Goal: Answer question/provide support: Share knowledge or assist other users

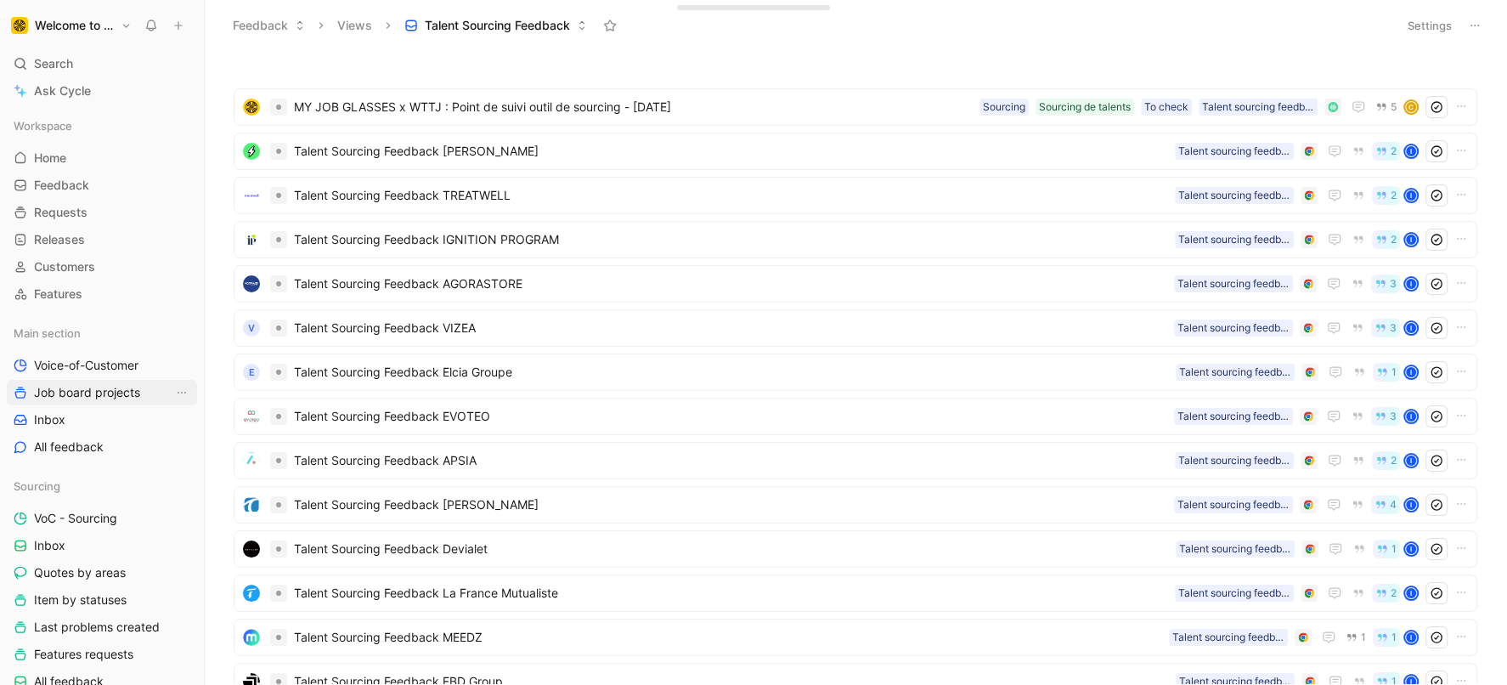
click at [110, 391] on span "Job board projects" at bounding box center [87, 392] width 106 height 17
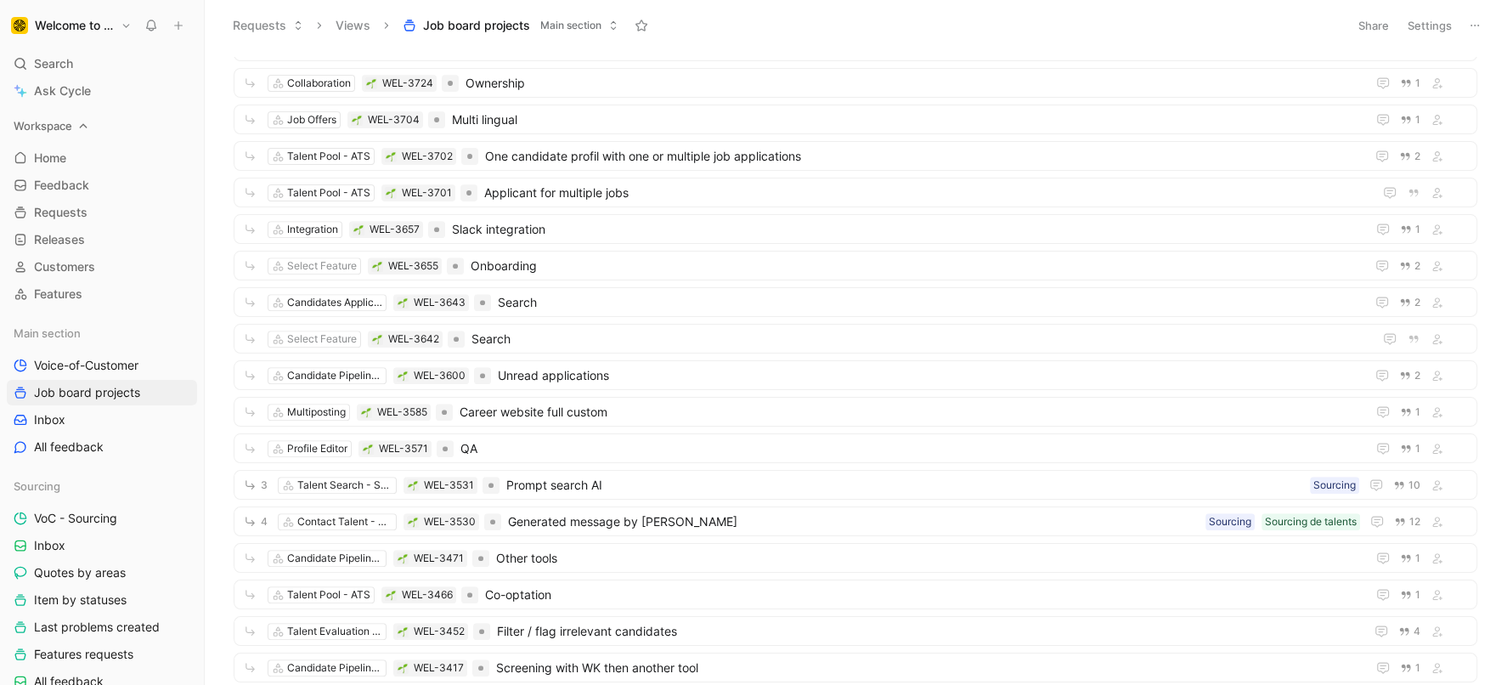
click at [50, 120] on span "Workspace" at bounding box center [43, 125] width 59 height 17
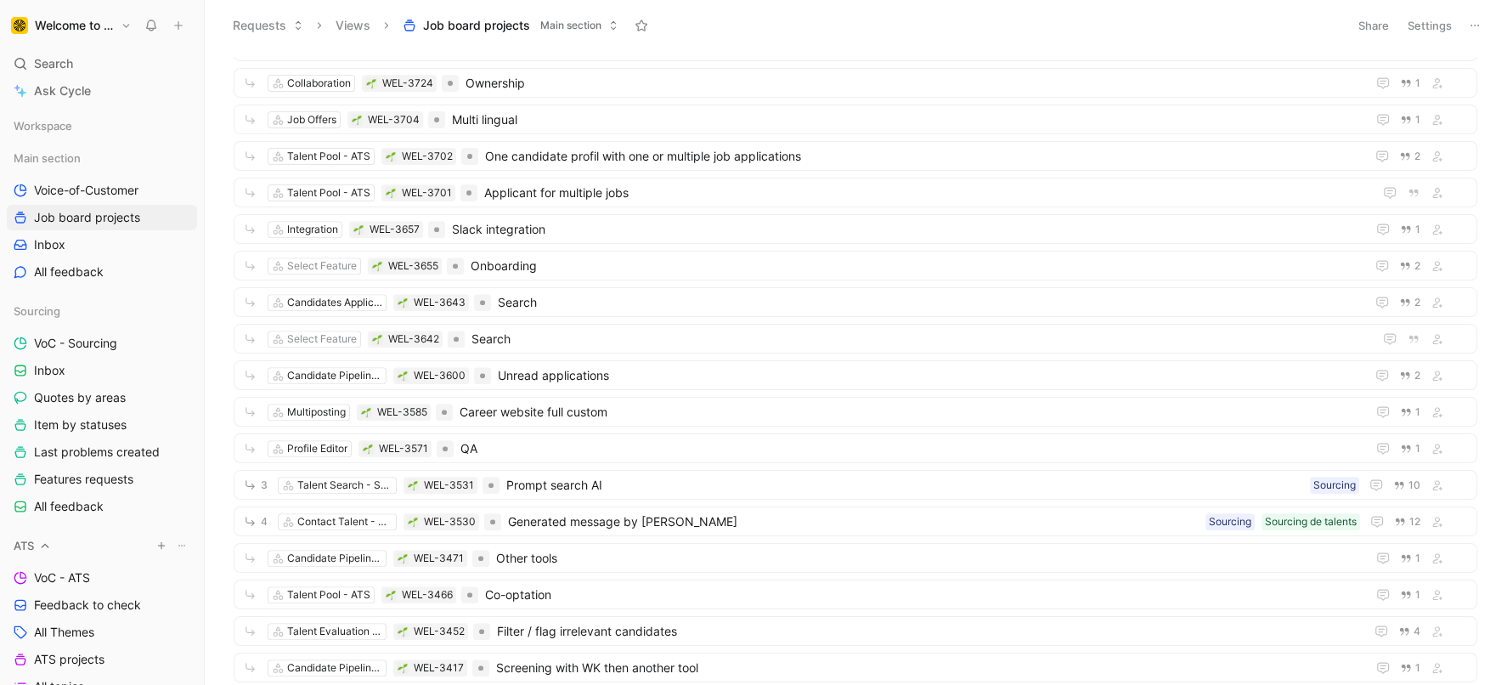
click at [37, 542] on div "ATS" at bounding box center [102, 545] width 190 height 25
click at [51, 580] on icon at bounding box center [53, 578] width 12 height 12
click at [102, 365] on link "Inbox" at bounding box center [102, 370] width 190 height 25
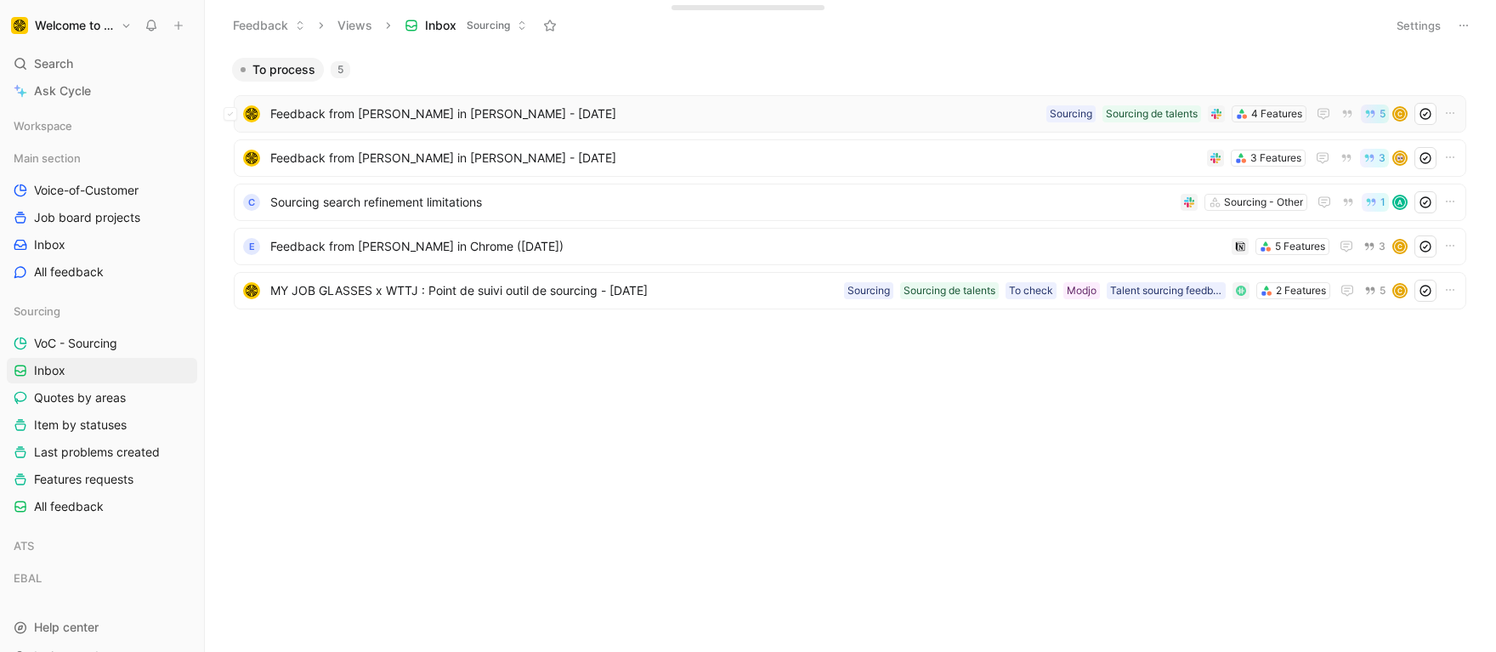
click at [331, 112] on span "Feedback from [PERSON_NAME] in [PERSON_NAME] - [DATE]" at bounding box center [654, 114] width 769 height 20
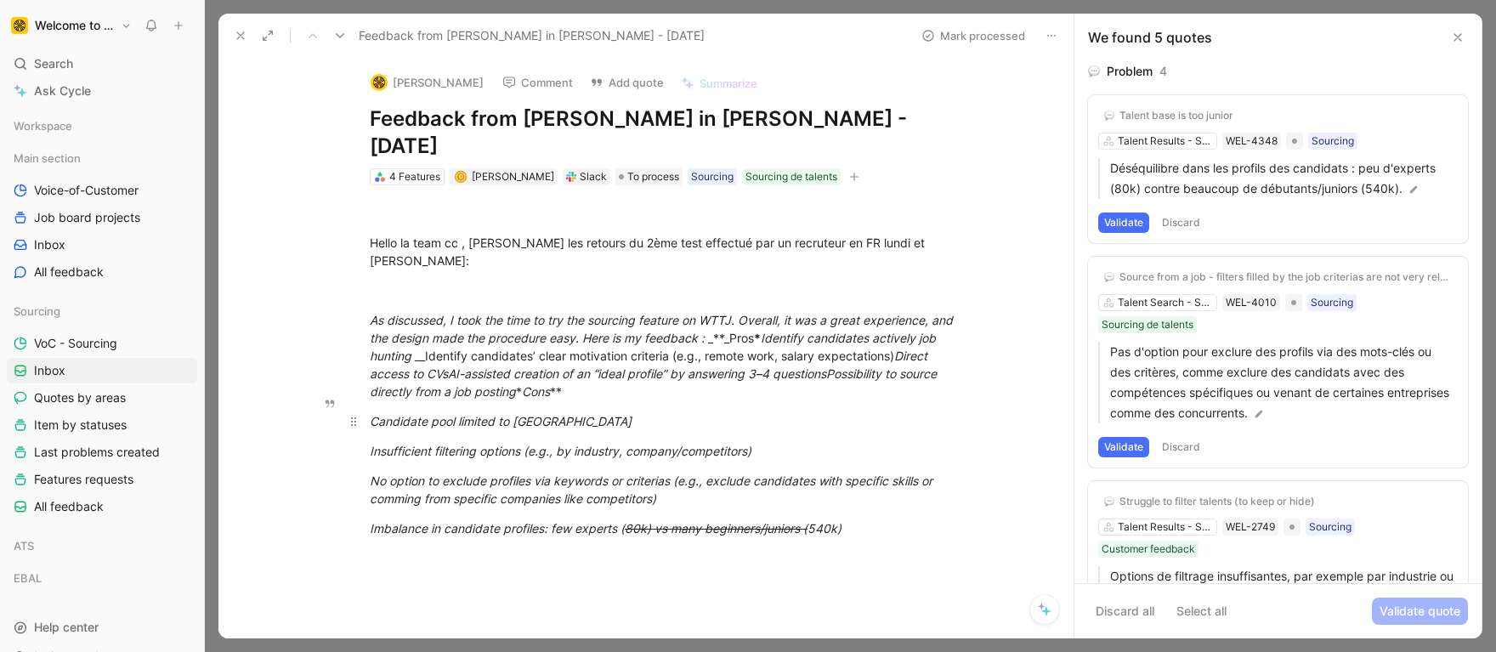
drag, startPoint x: 529, startPoint y: 284, endPoint x: 540, endPoint y: 364, distance: 80.6
click at [540, 364] on div "Hello la team cc , [PERSON_NAME] les retours du 2ème test effectué par un recru…" at bounding box center [663, 400] width 819 height 430
click at [540, 407] on p "Candidate pool limited to [GEOGRAPHIC_DATA]" at bounding box center [663, 421] width 653 height 28
click at [448, 82] on button "[PERSON_NAME]" at bounding box center [427, 82] width 128 height 25
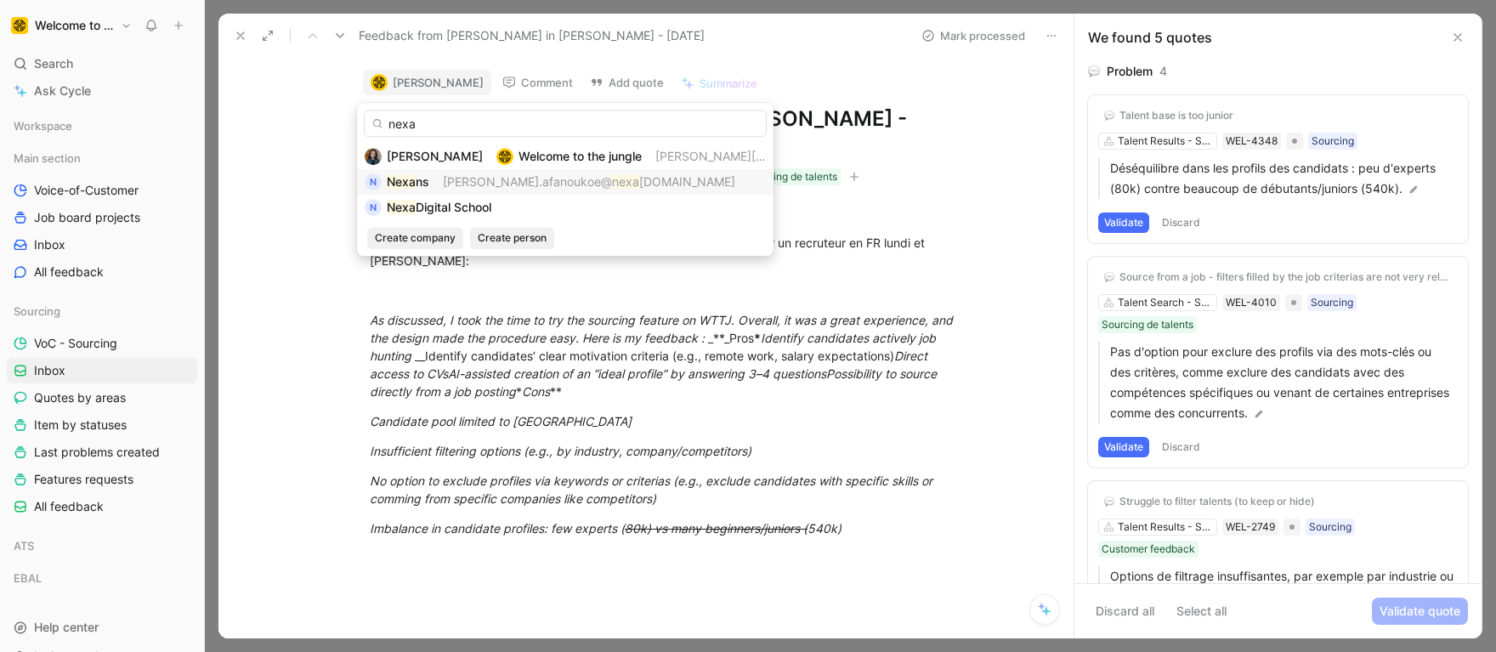
type input "nexa"
click at [547, 186] on span "[PERSON_NAME].afanoukoe@" at bounding box center [527, 181] width 169 height 14
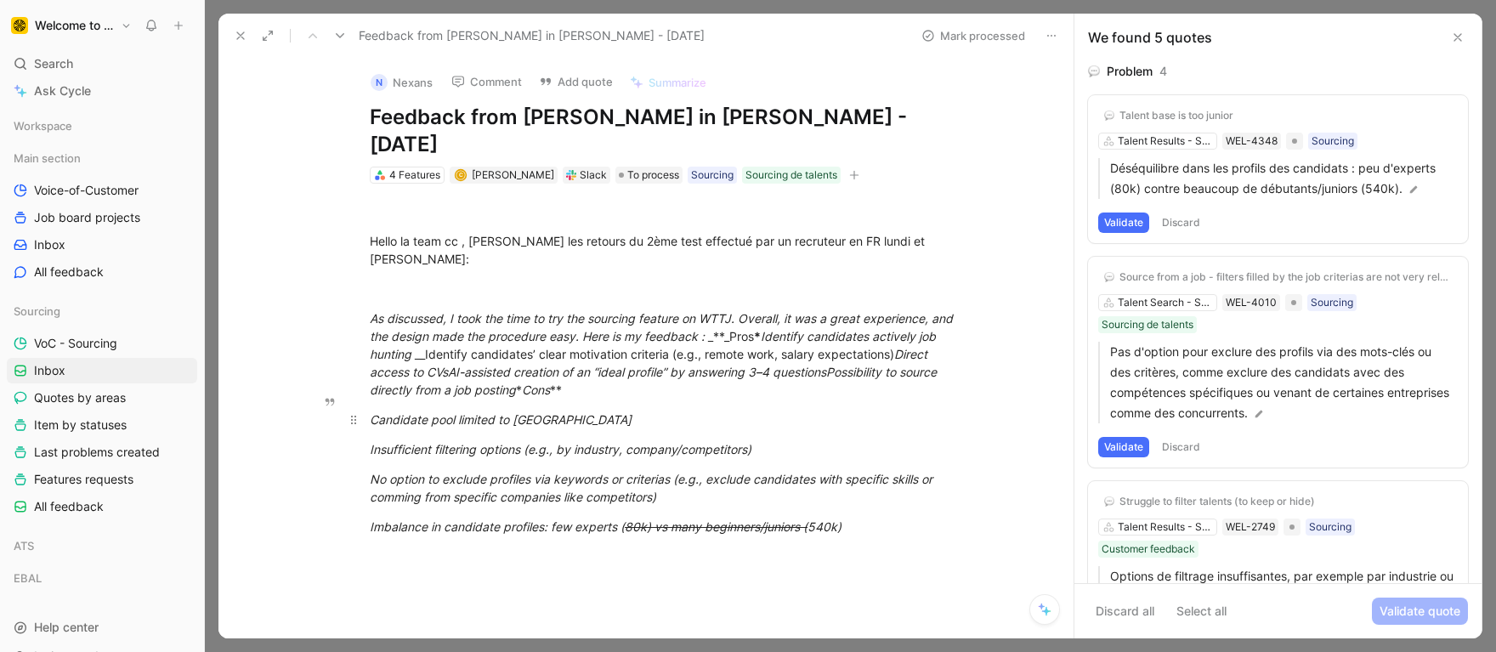
click at [460, 412] on em "Candidate pool limited to [GEOGRAPHIC_DATA]" at bounding box center [501, 419] width 262 height 14
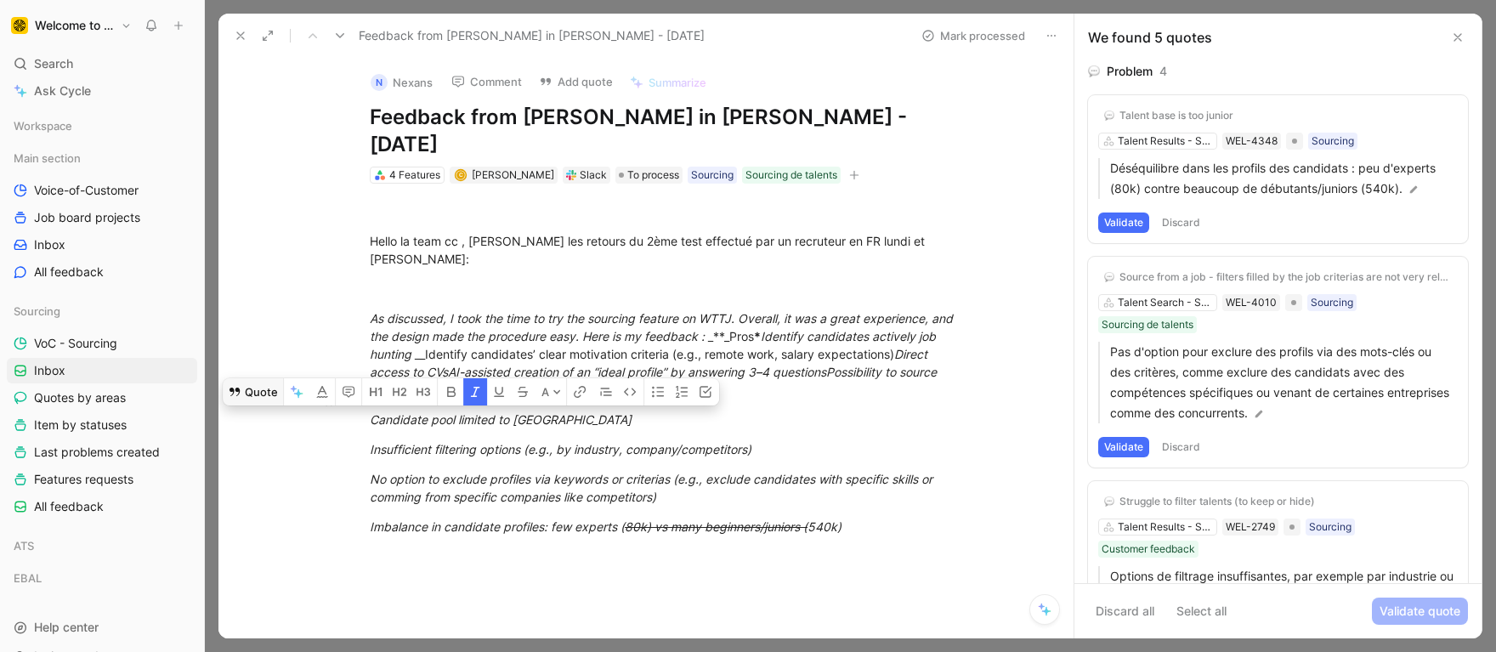
click at [246, 378] on button "Quote" at bounding box center [253, 391] width 60 height 27
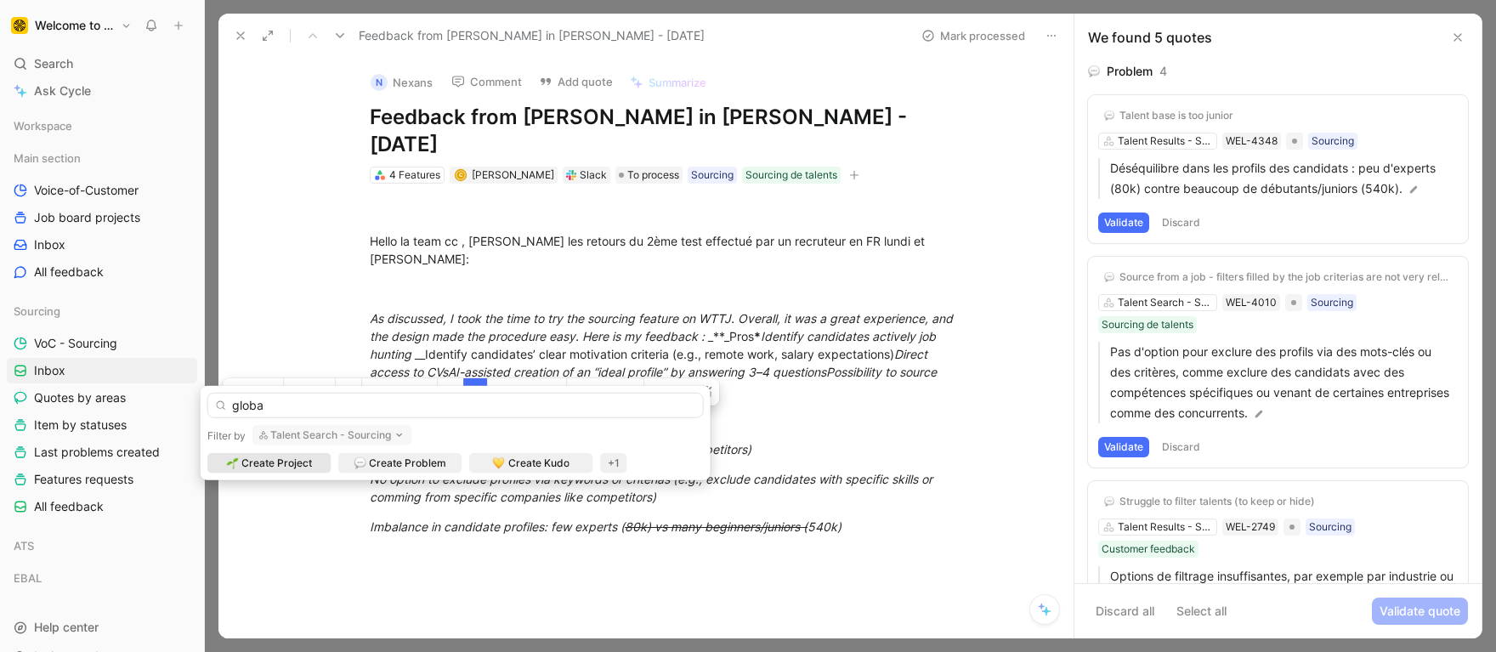
type input "globa"
click at [330, 432] on button "Talent Search - Sourcing" at bounding box center [332, 435] width 160 height 20
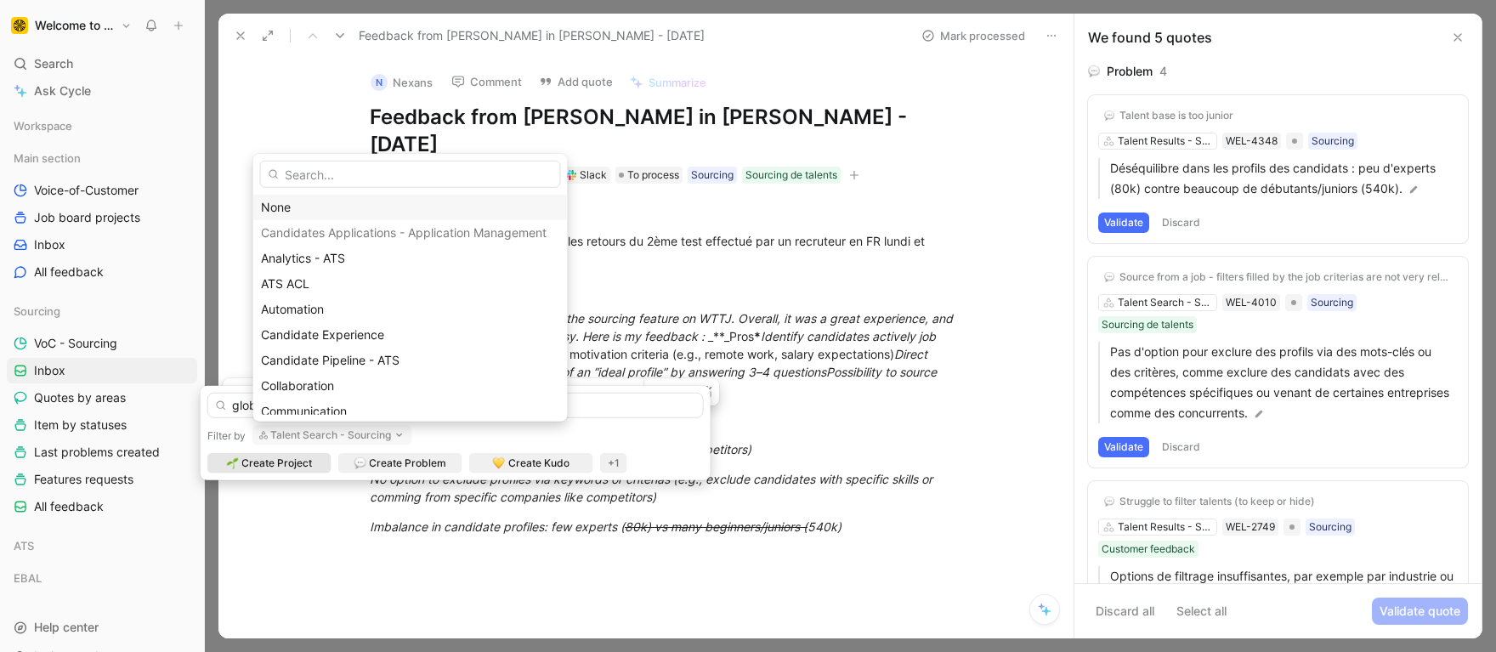
click at [303, 203] on div "None" at bounding box center [410, 207] width 299 height 20
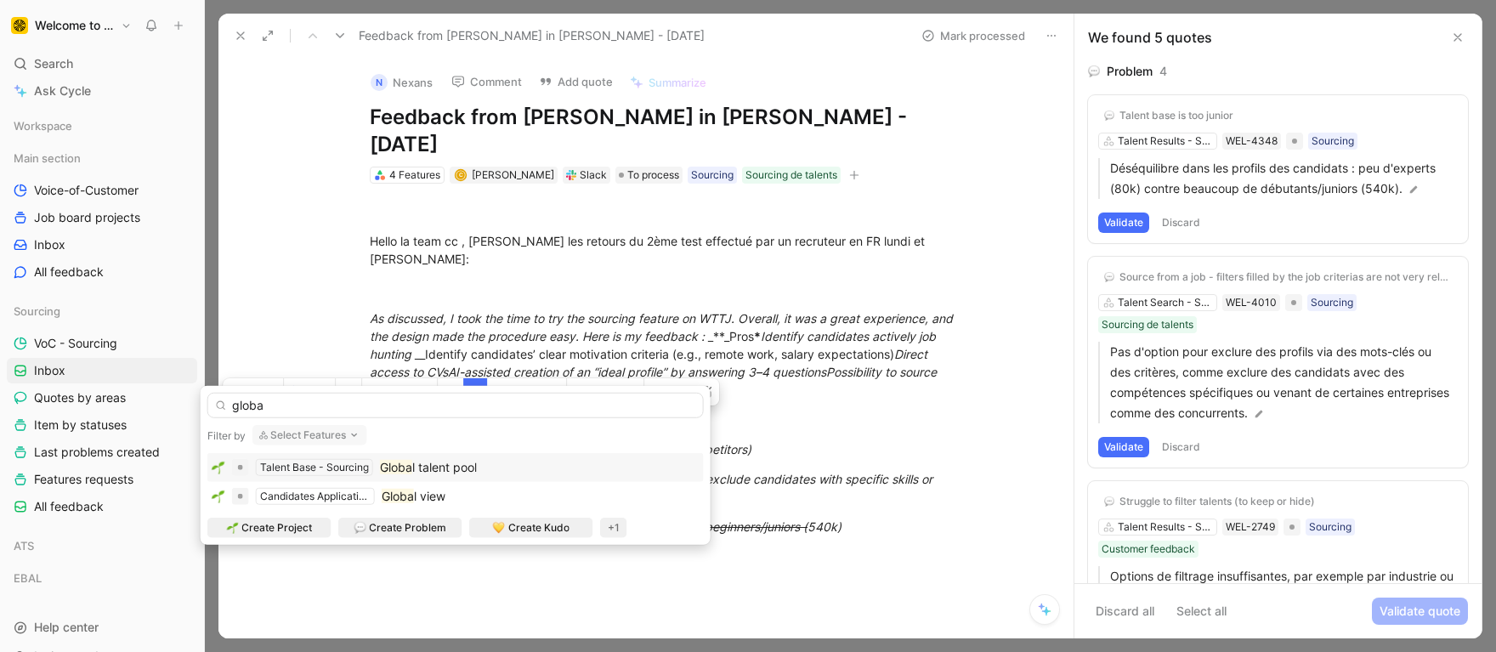
click at [465, 466] on span "l talent pool" at bounding box center [444, 467] width 65 height 14
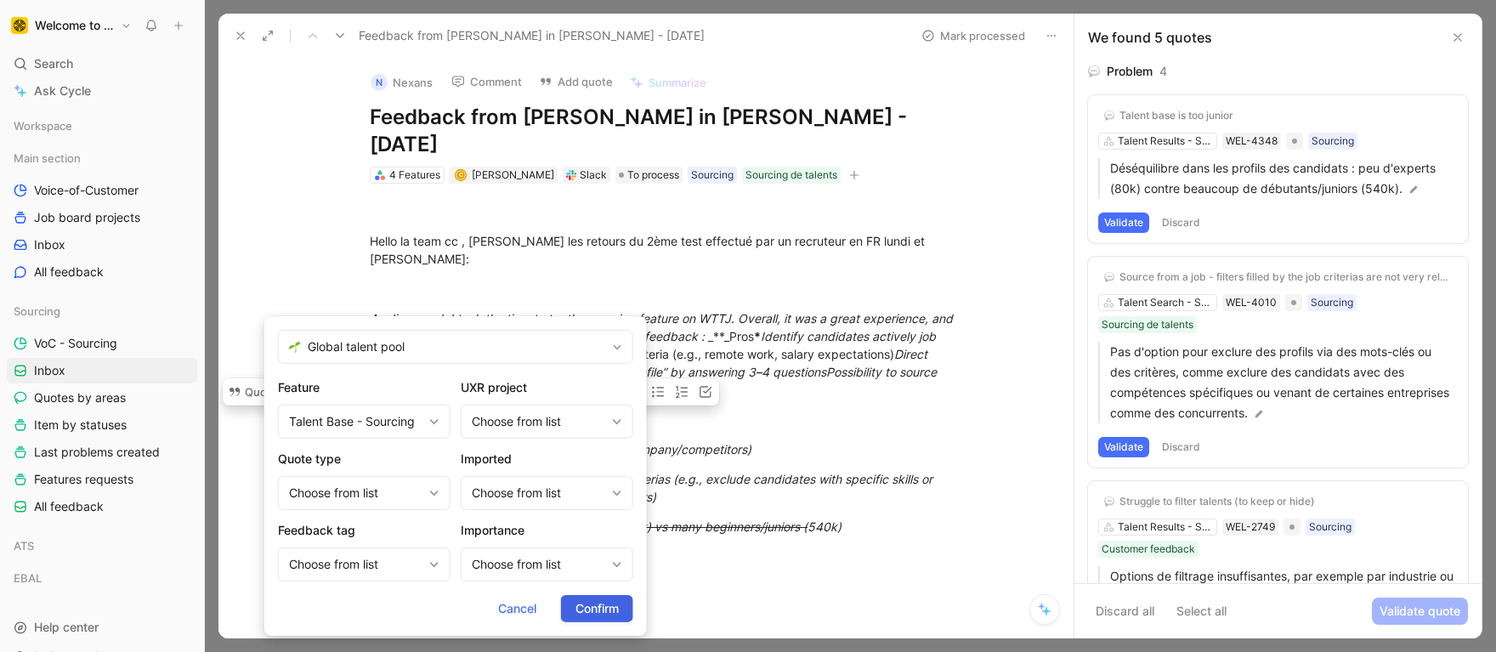
click at [607, 608] on span "Confirm" at bounding box center [596, 608] width 43 height 20
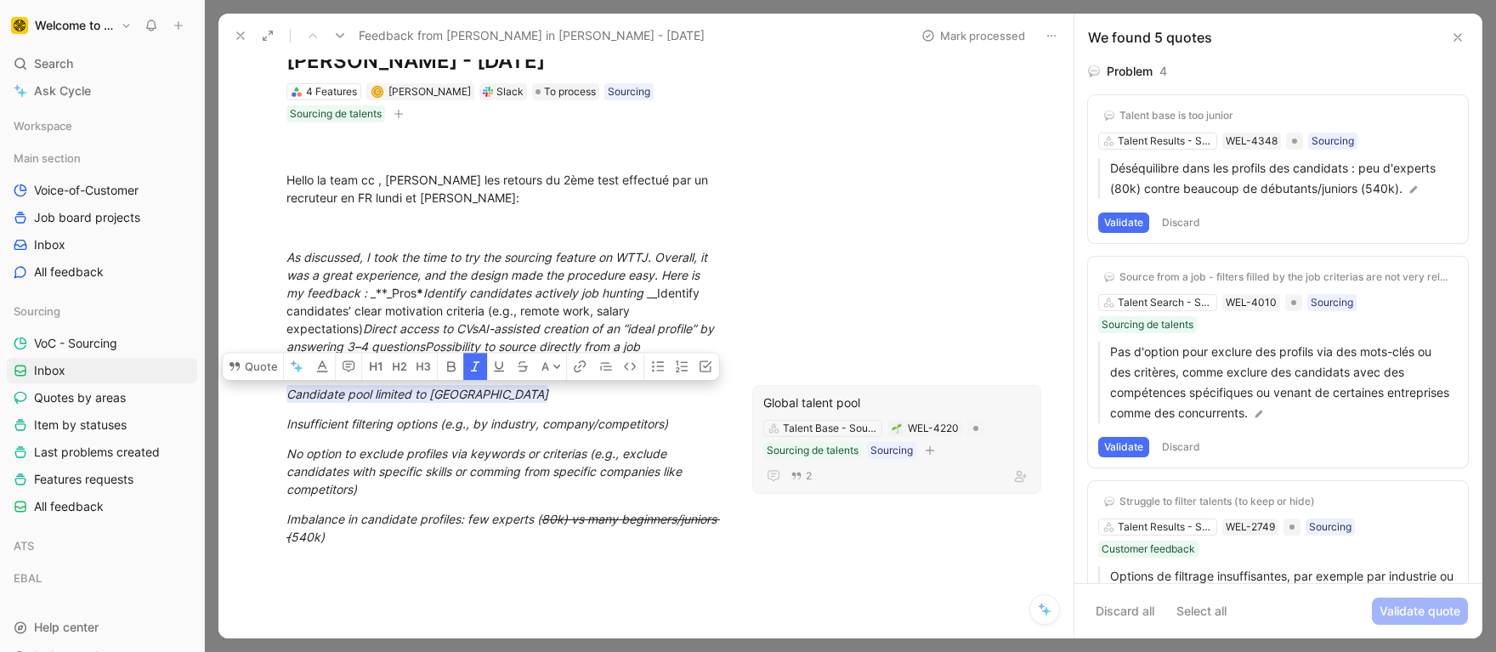
scroll to position [91, 0]
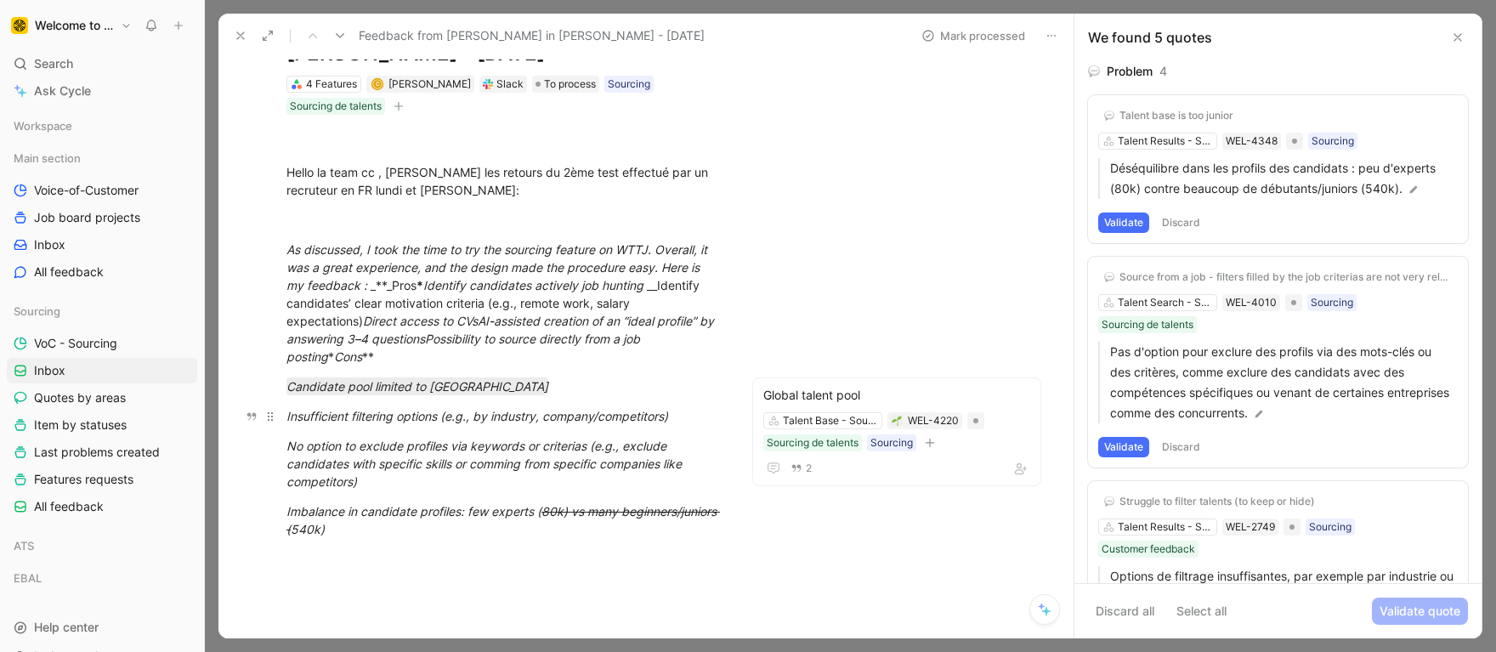
click at [418, 424] on p "Insufficient filtering options (e.g., by industry, company/competitors)" at bounding box center [503, 416] width 498 height 28
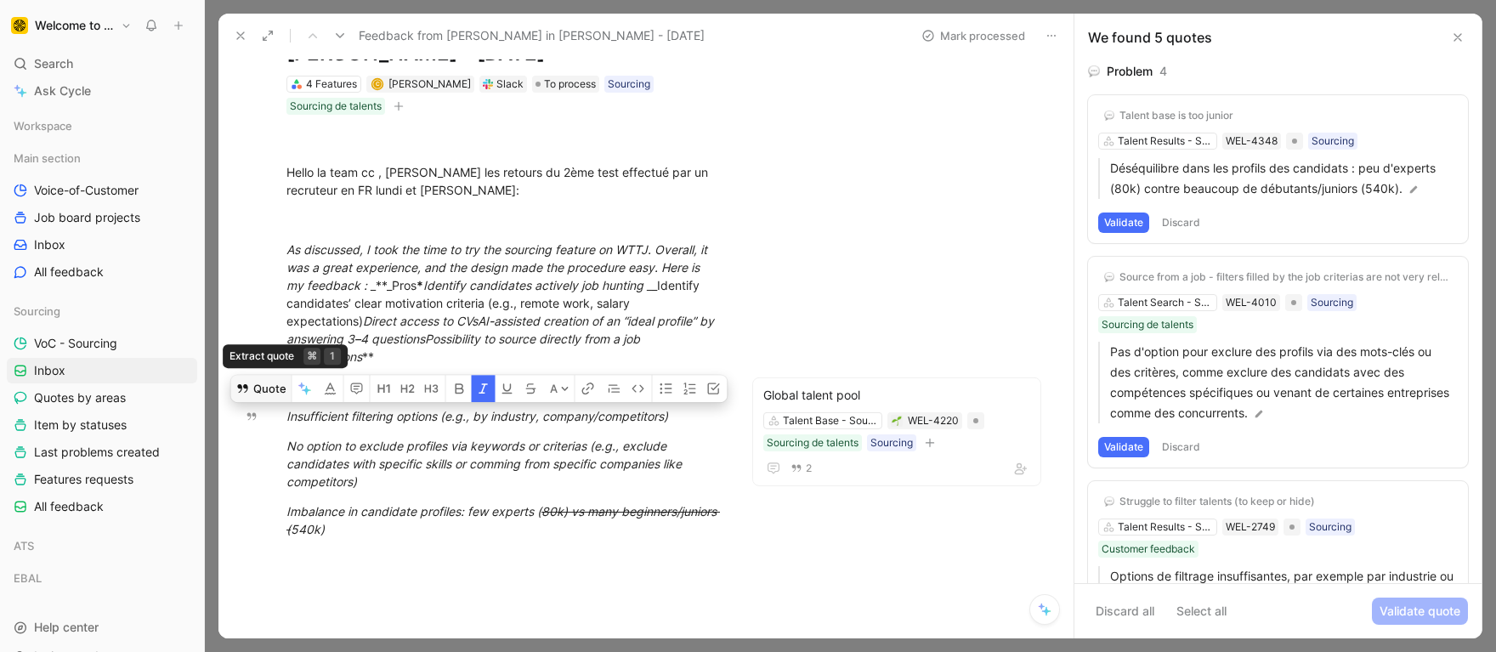
click at [251, 383] on button "Quote" at bounding box center [261, 388] width 60 height 27
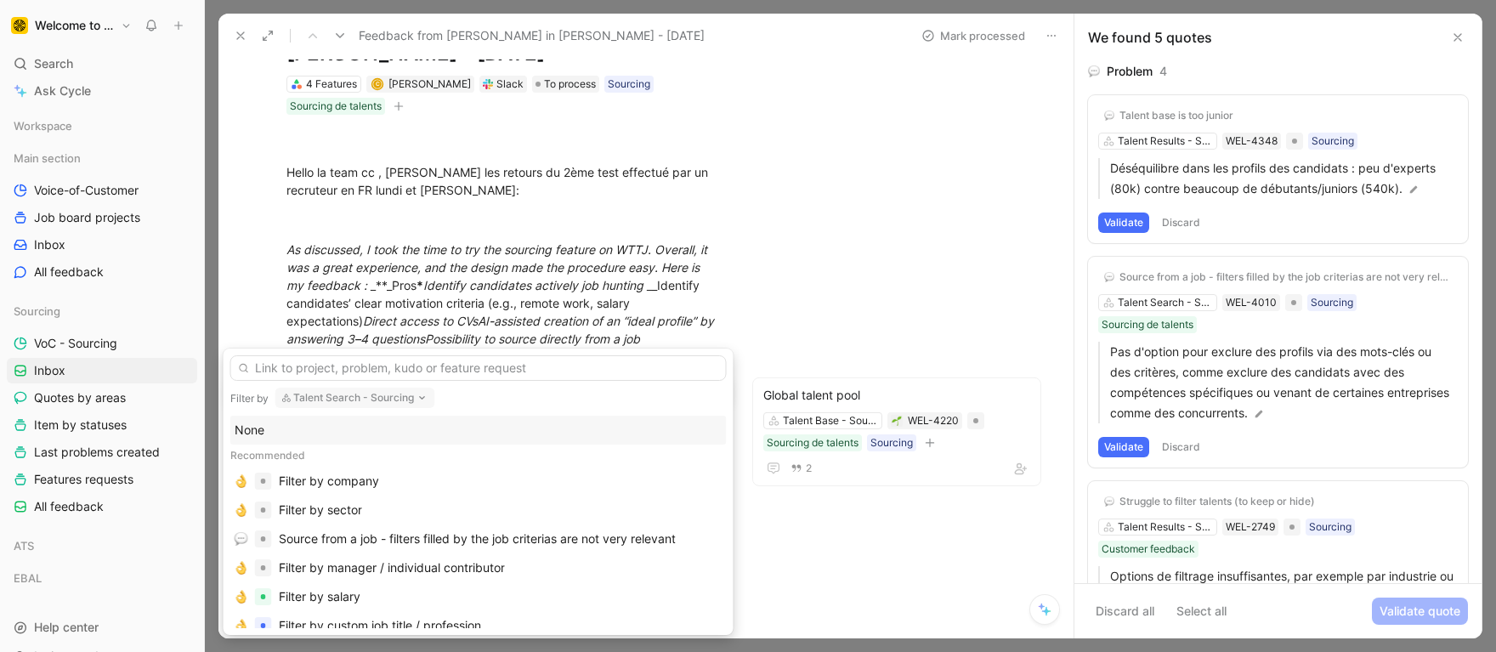
click at [330, 398] on button "Talent Search - Sourcing" at bounding box center [355, 397] width 160 height 20
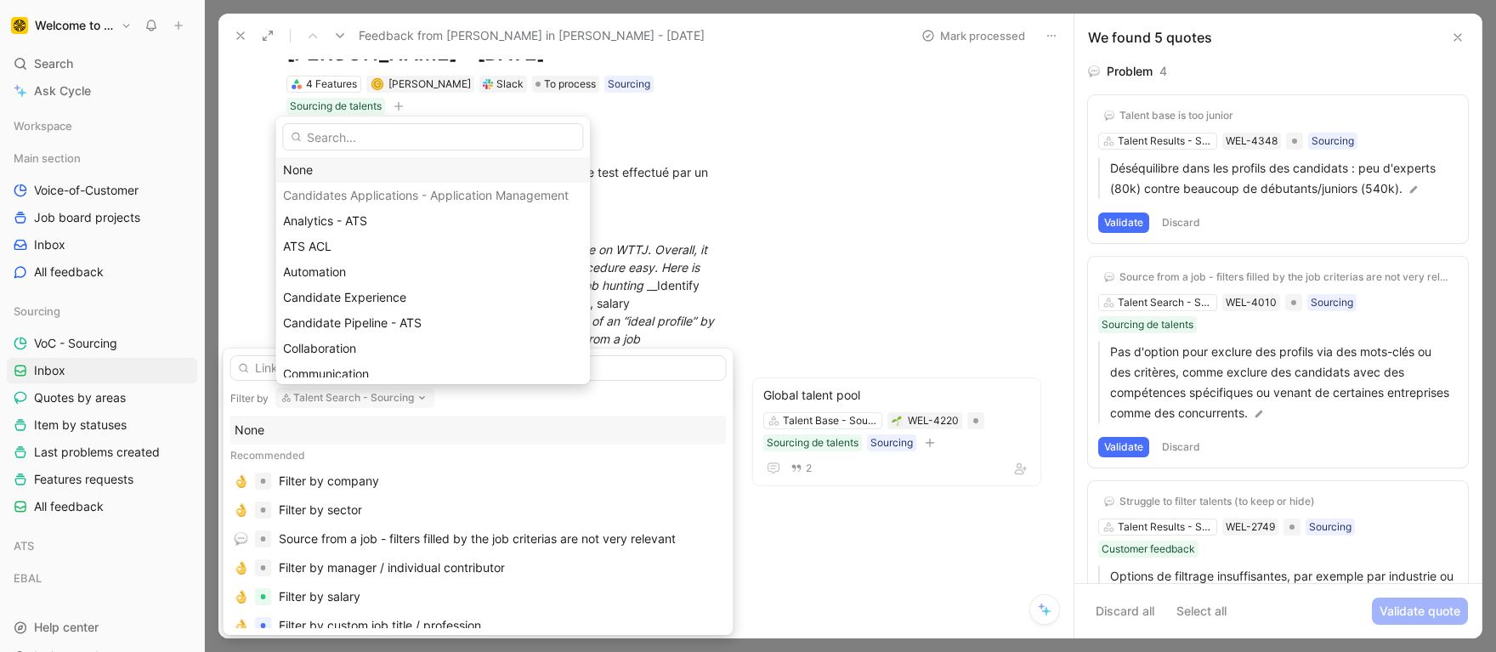
click at [317, 167] on div "None" at bounding box center [432, 170] width 299 height 20
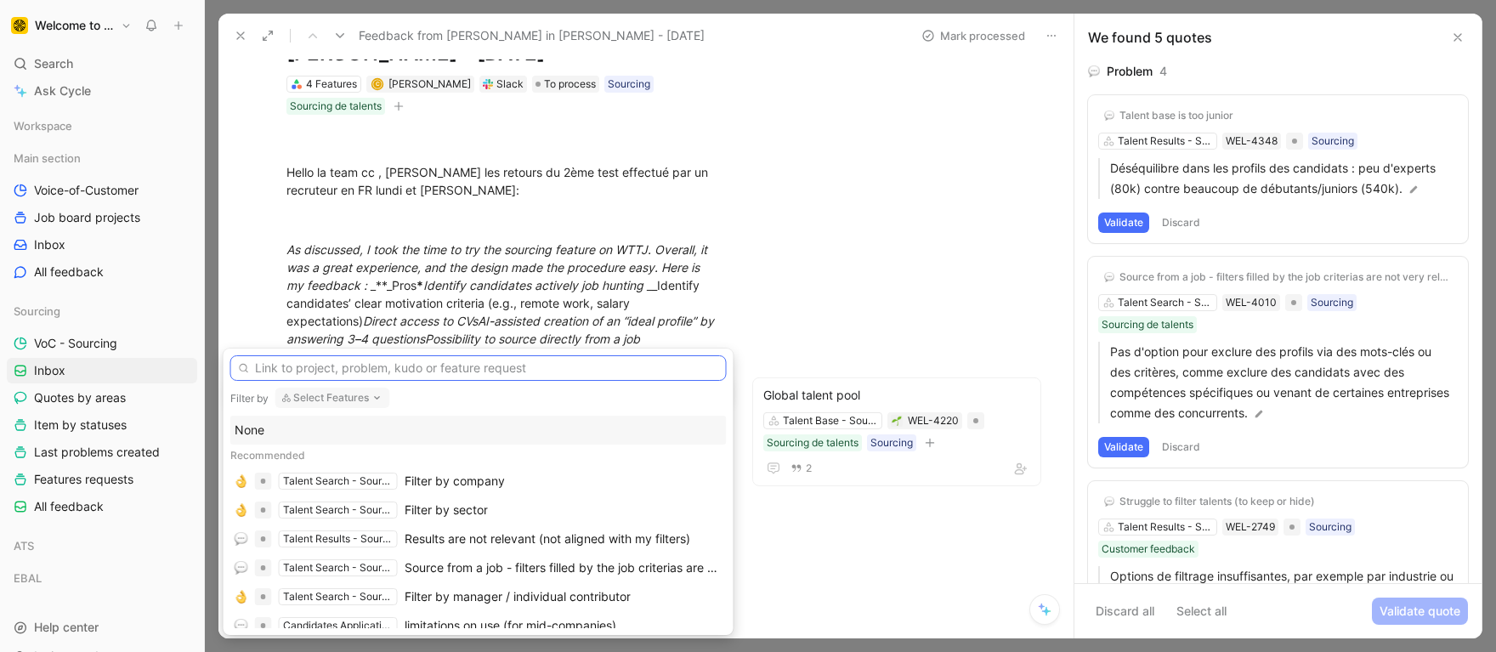
click at [342, 367] on input "text" at bounding box center [478, 367] width 496 height 25
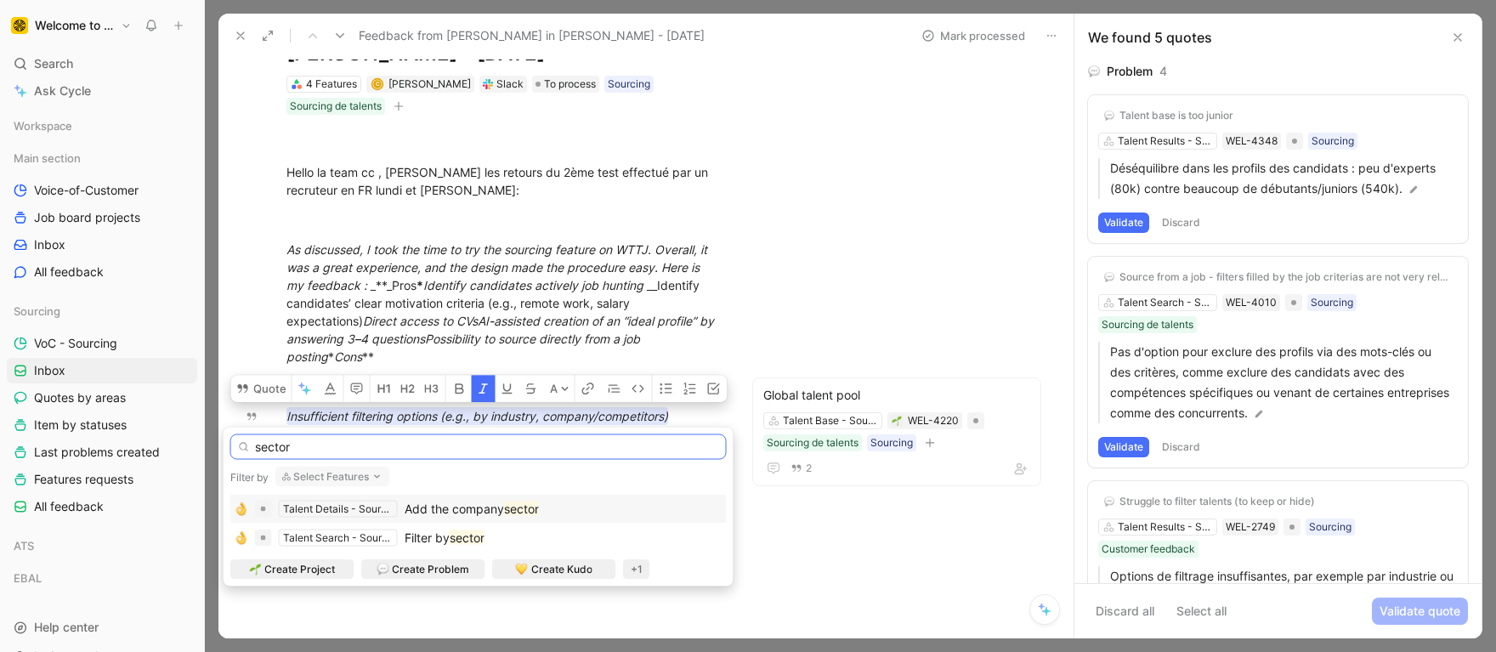
type input "sector"
click at [525, 512] on mark "sector" at bounding box center [521, 508] width 35 height 14
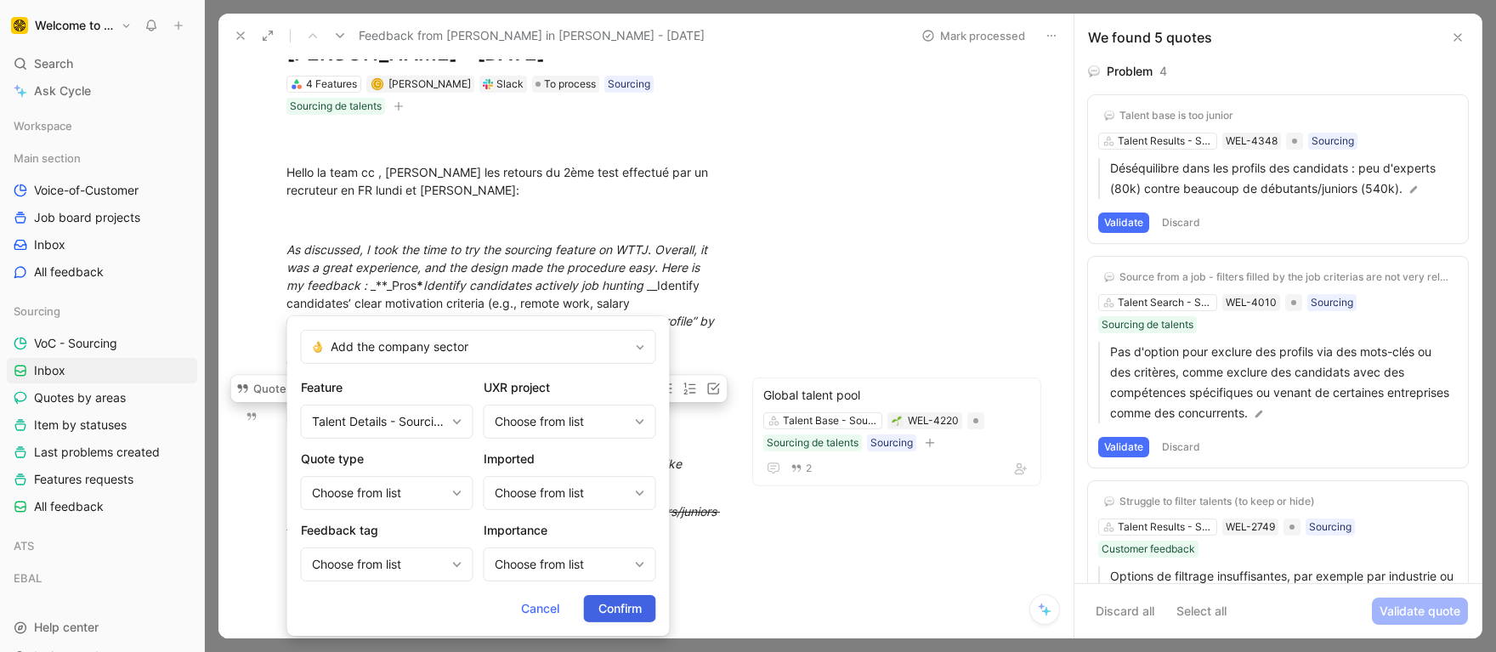
click at [598, 608] on span "Confirm" at bounding box center [619, 608] width 43 height 20
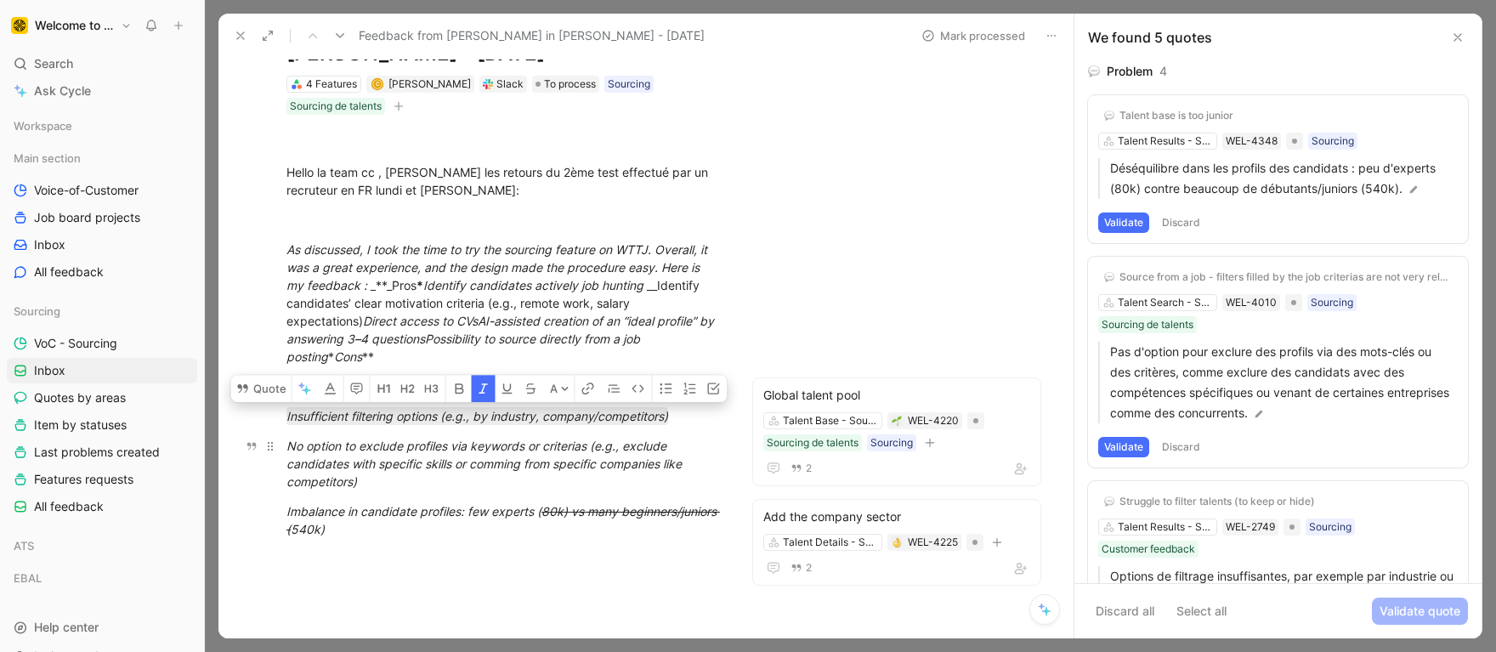
click at [351, 462] on em "No option to exclude profiles via keywords or criterias (e.g., exclude candidat…" at bounding box center [485, 463] width 399 height 50
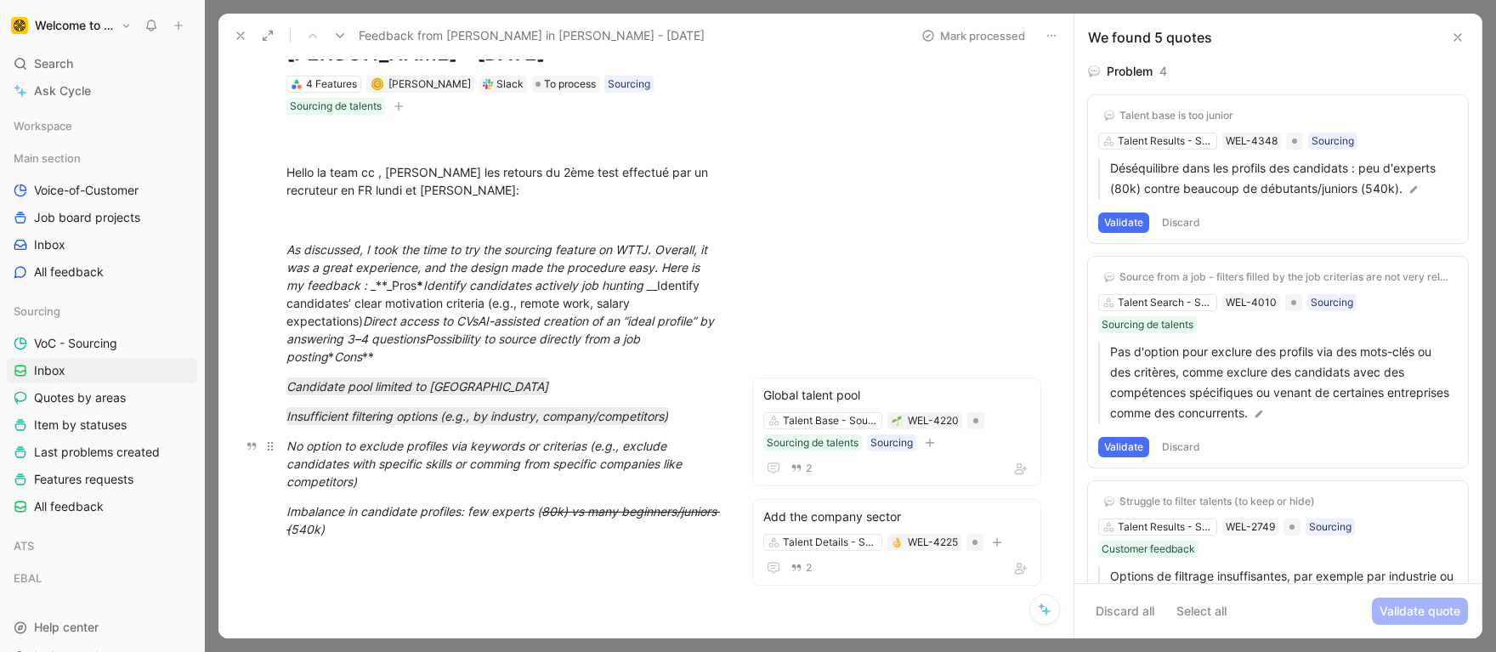
click at [351, 462] on em "No option to exclude profiles via keywords or criterias (e.g., exclude candidat…" at bounding box center [485, 463] width 399 height 50
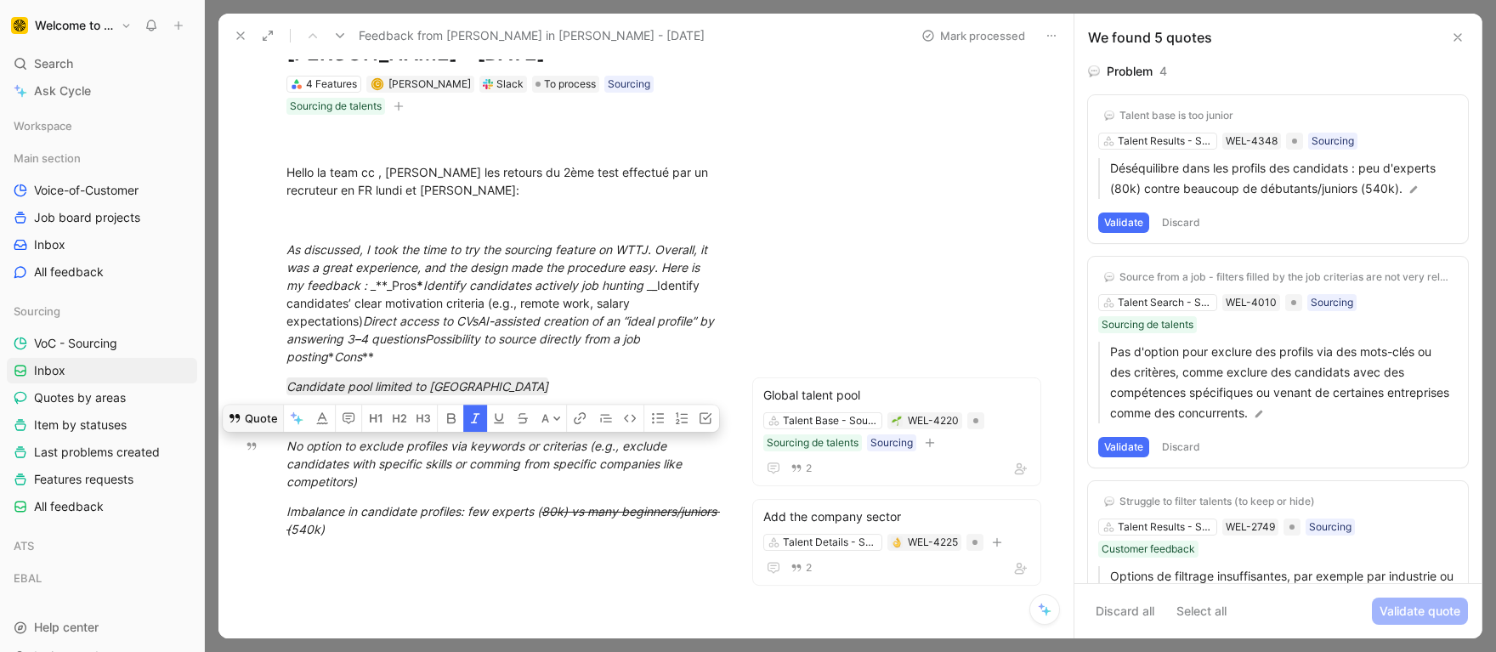
click at [246, 422] on button "Quote" at bounding box center [253, 417] width 60 height 27
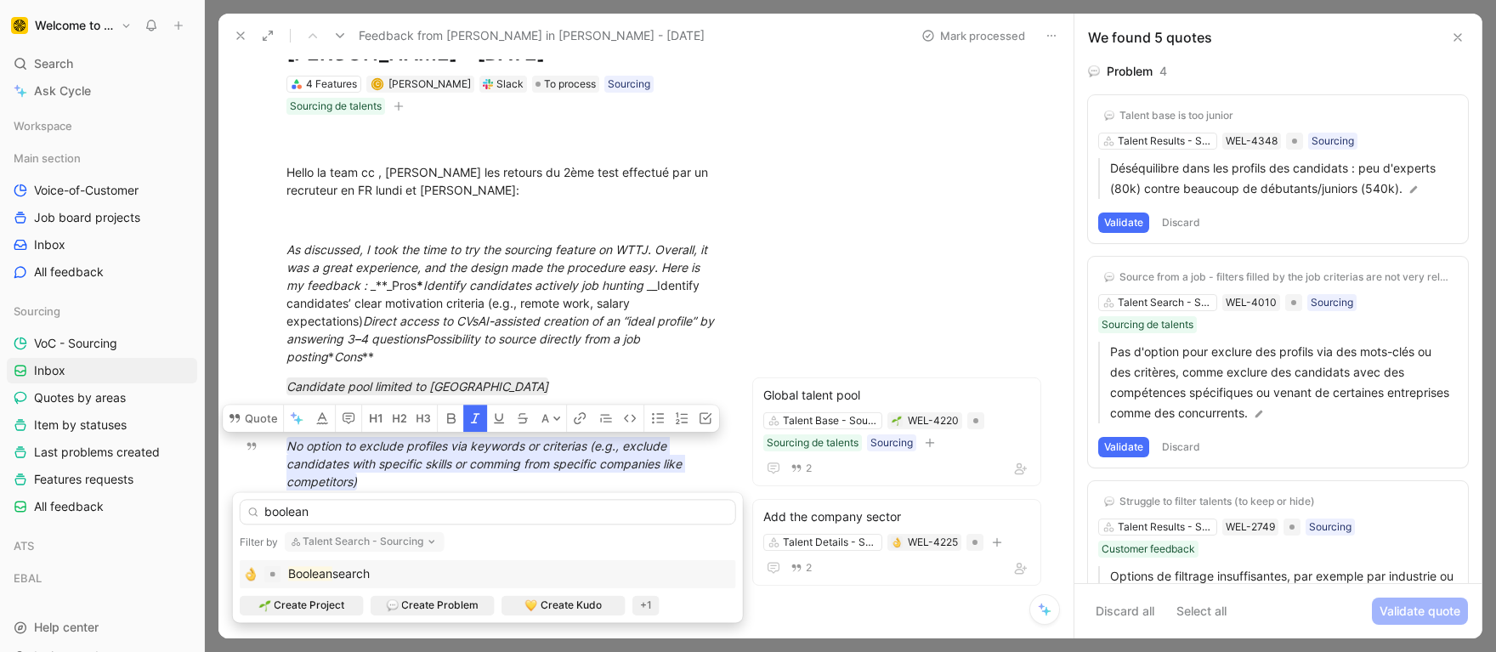
type input "boolean"
click at [377, 570] on div "Boolean search" at bounding box center [488, 573] width 488 height 20
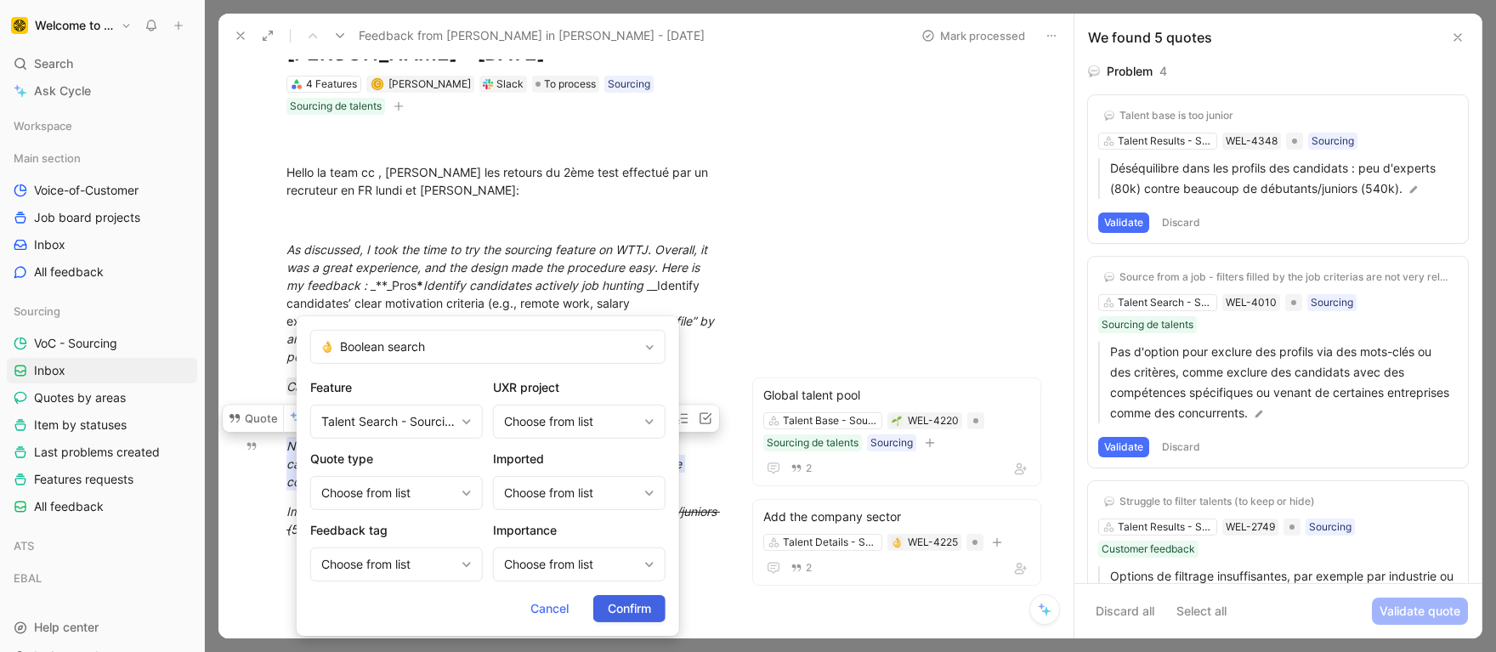
click at [645, 606] on span "Confirm" at bounding box center [629, 608] width 43 height 20
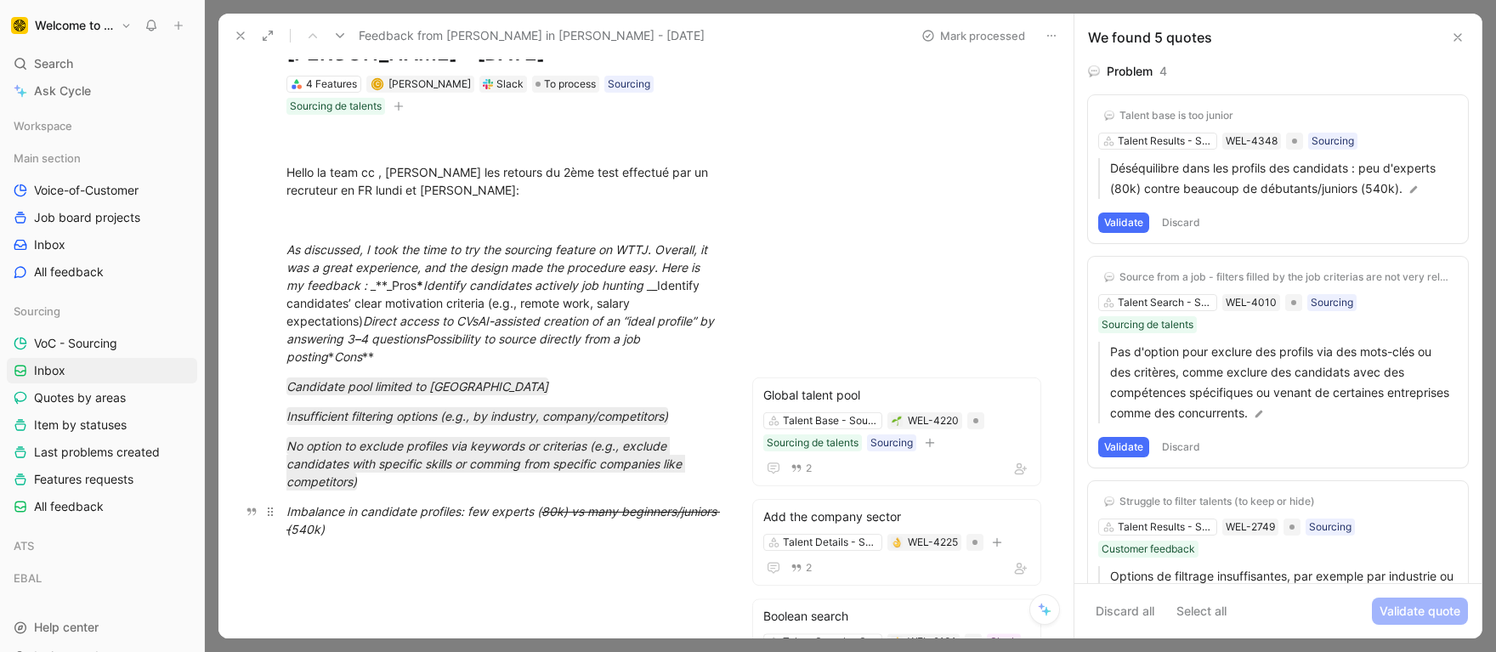
drag, startPoint x: 321, startPoint y: 505, endPoint x: 421, endPoint y: 505, distance: 100.3
click at [421, 505] on em "Imbalance in candidate profiles: few experts ( 80k) vs many beginners/juniors (…" at bounding box center [502, 520] width 433 height 32
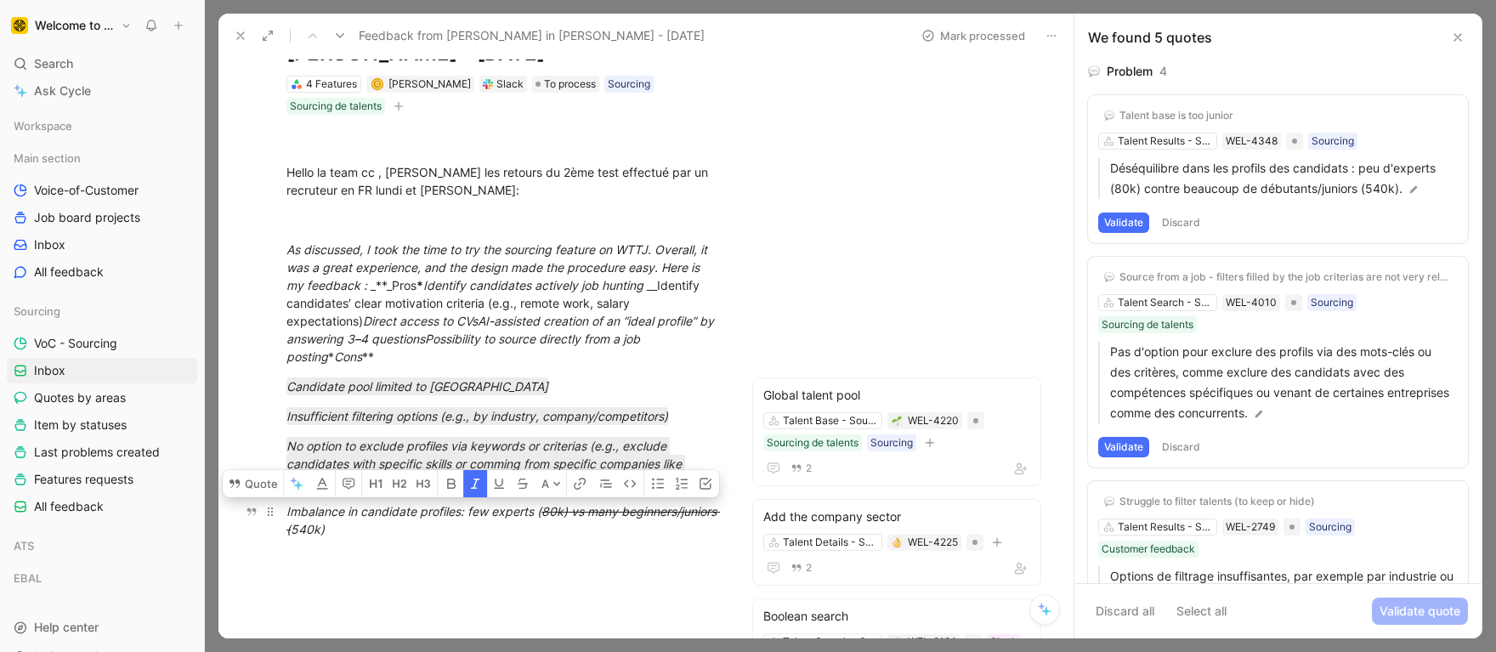
click at [421, 505] on em "Imbalance in candidate profiles: few experts ( 80k) vs many beginners/juniors (…" at bounding box center [502, 520] width 433 height 32
drag, startPoint x: 463, startPoint y: 527, endPoint x: 283, endPoint y: 504, distance: 181.6
click at [283, 504] on p "Imbalance in candidate profiles: few experts ( 80k) vs many beginners/juniors (…" at bounding box center [503, 520] width 498 height 46
click at [248, 481] on button "Quote" at bounding box center [253, 483] width 60 height 27
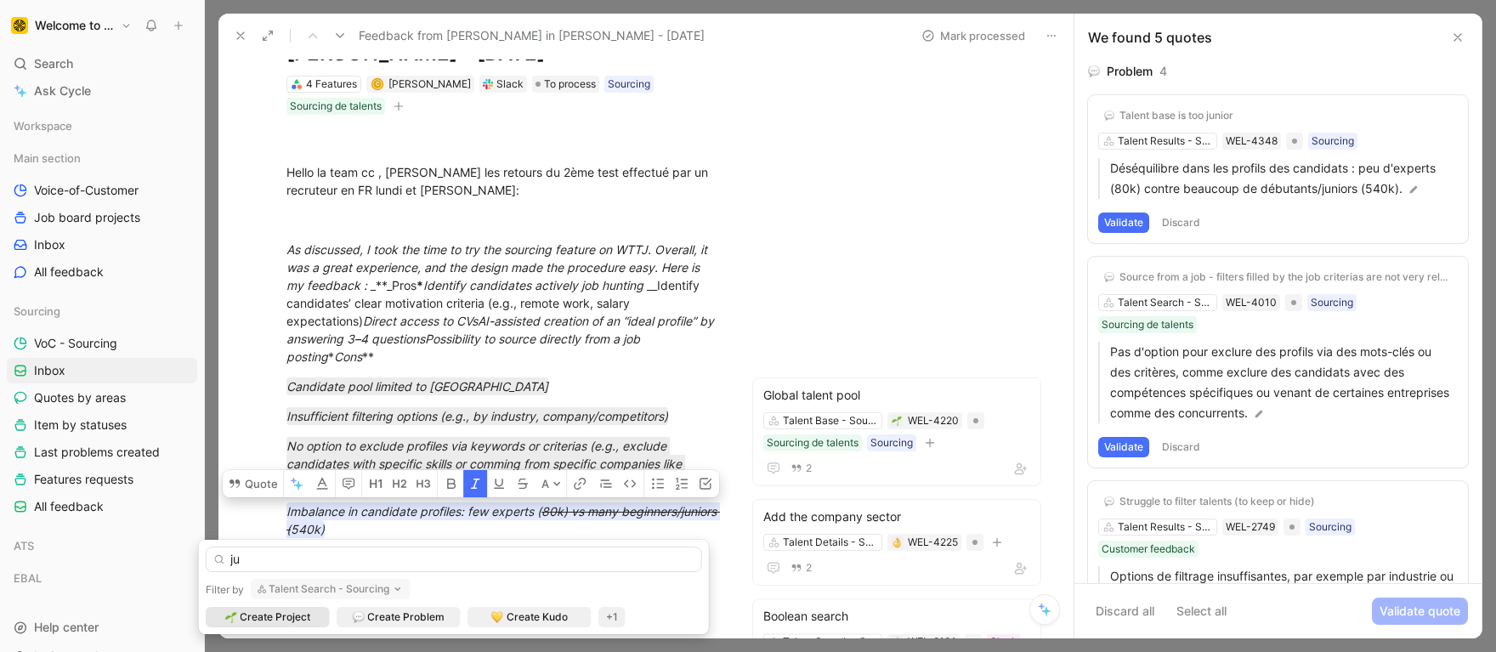
type input "j"
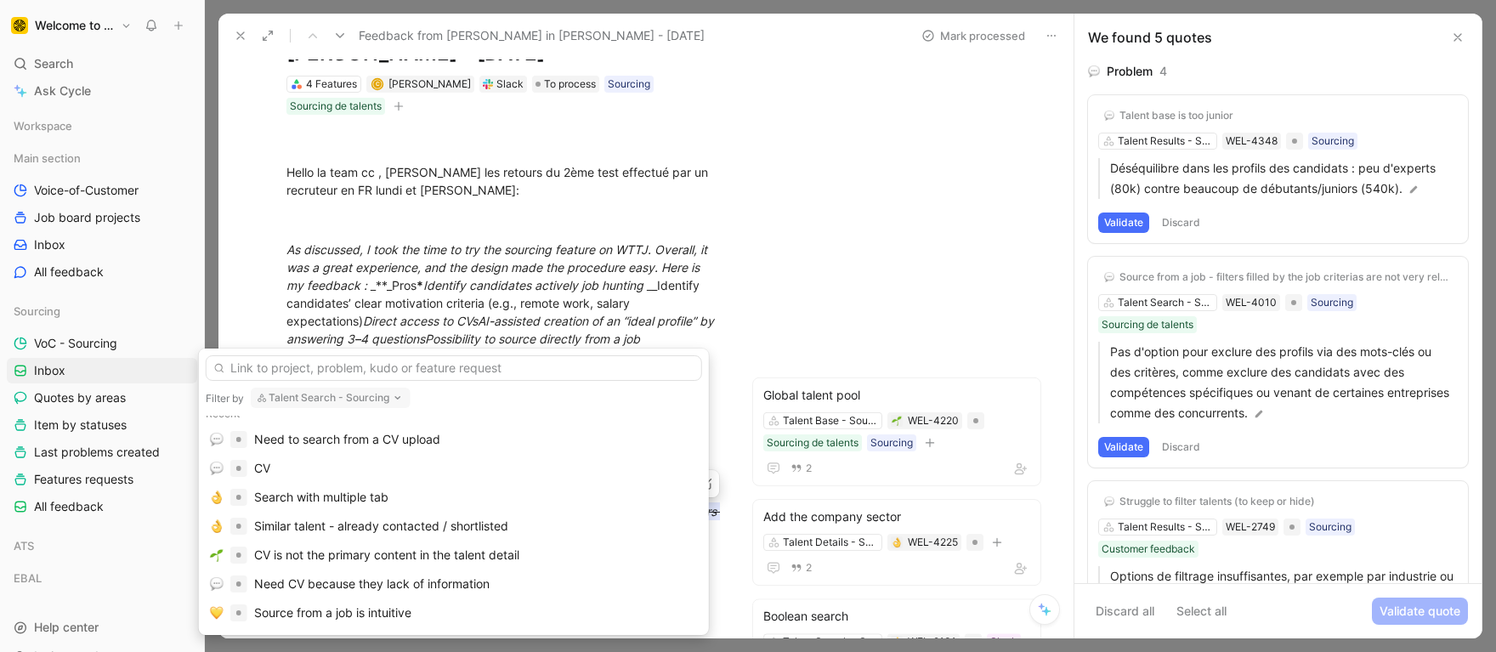
scroll to position [130, 0]
click at [328, 396] on button "Talent Search - Sourcing" at bounding box center [331, 397] width 160 height 20
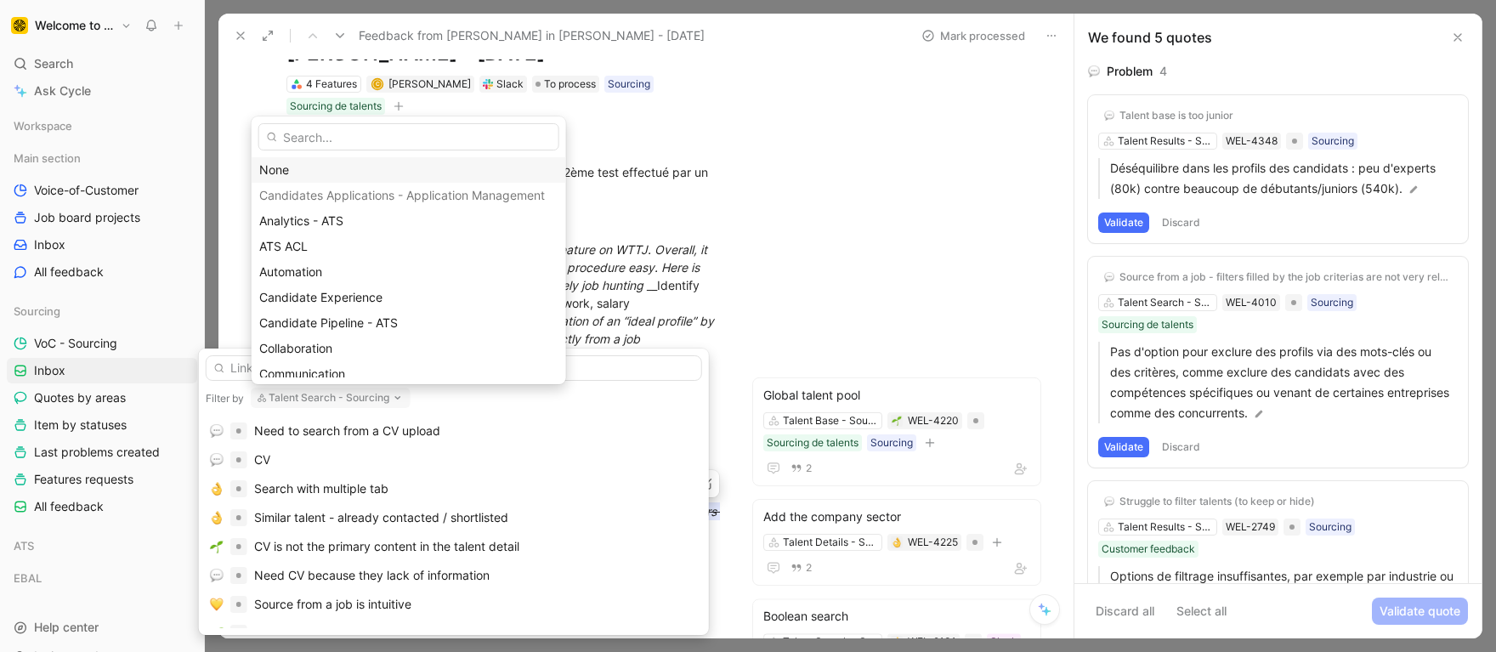
click at [285, 163] on div "None" at bounding box center [408, 170] width 299 height 20
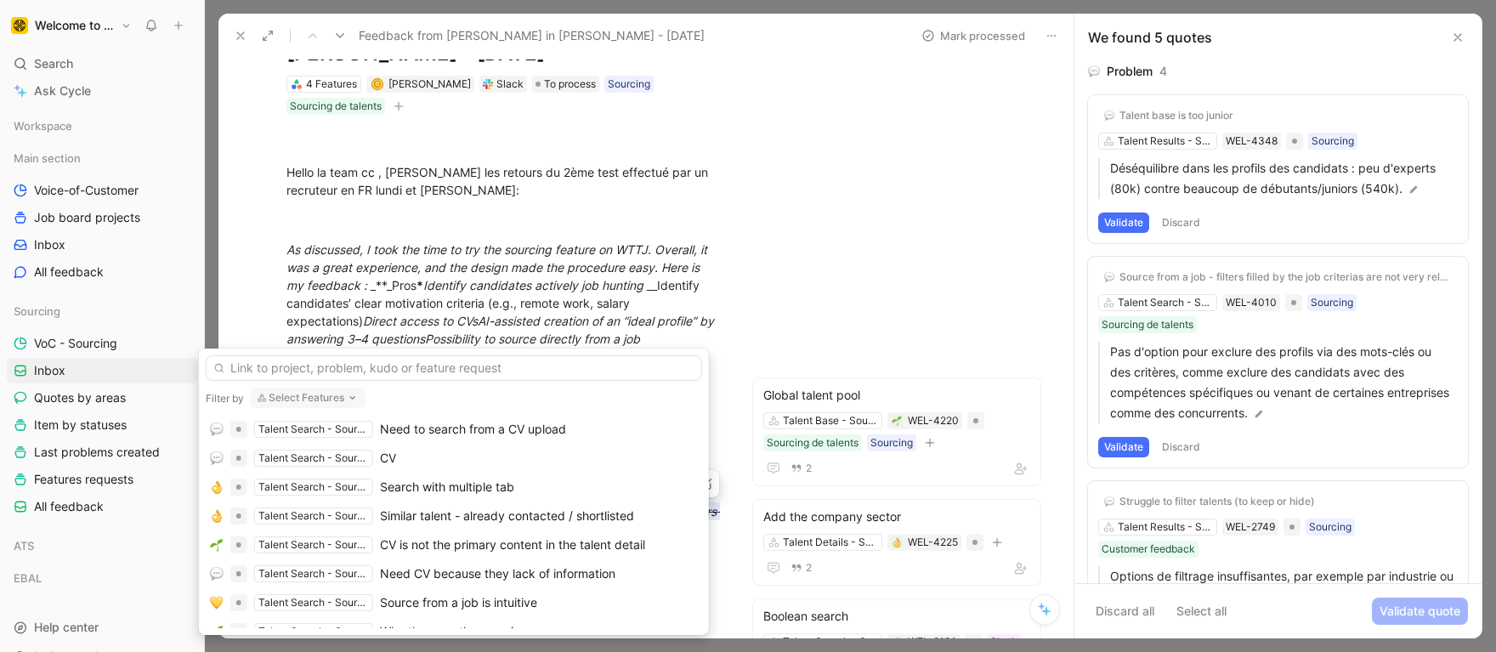
scroll to position [526, 0]
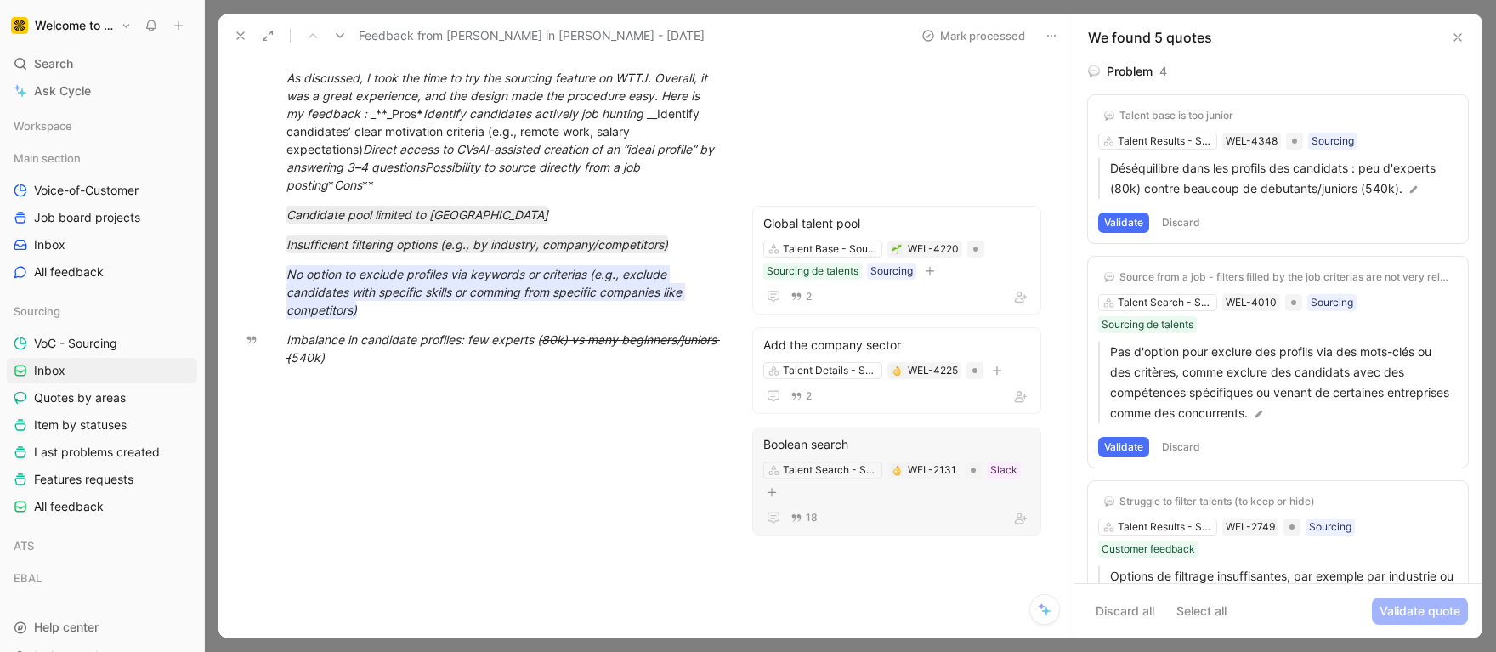
scroll to position [185, 0]
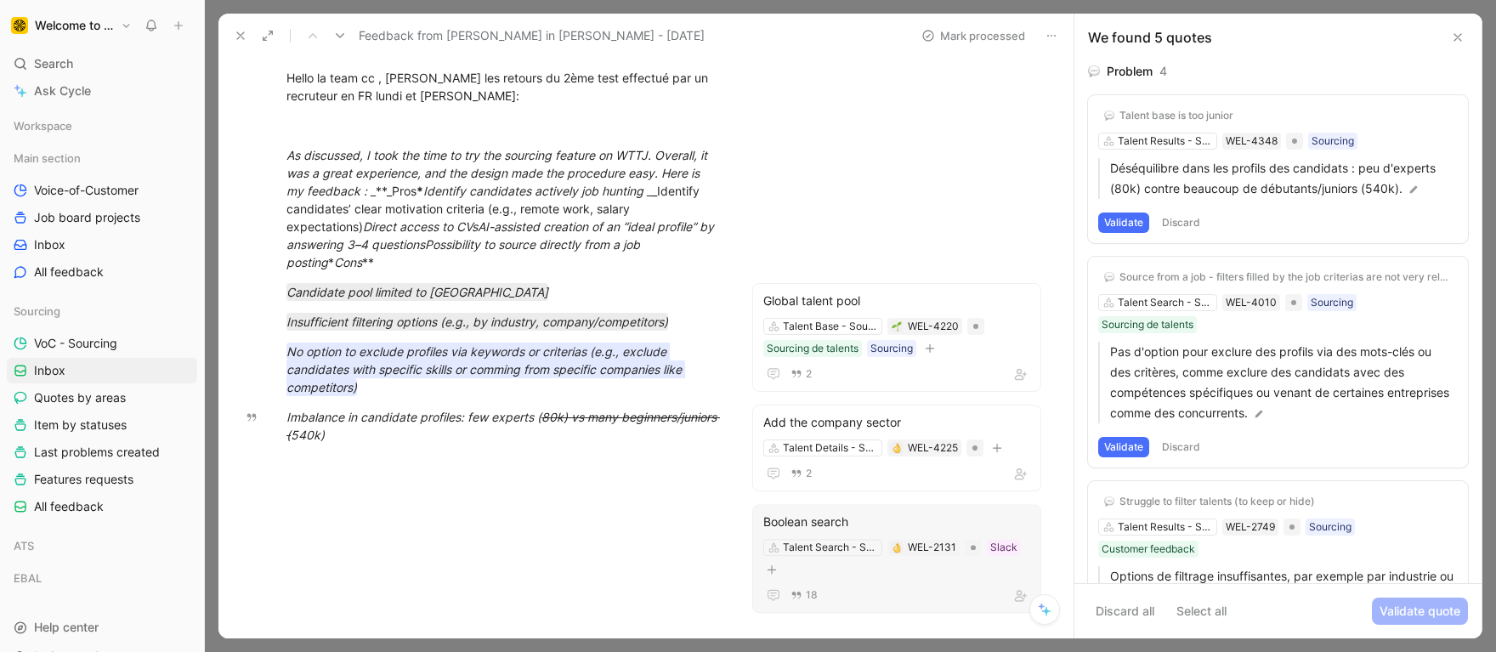
click at [376, 350] on em "No option to exclude profiles via keywords or criterias (e.g., exclude candidat…" at bounding box center [485, 369] width 399 height 50
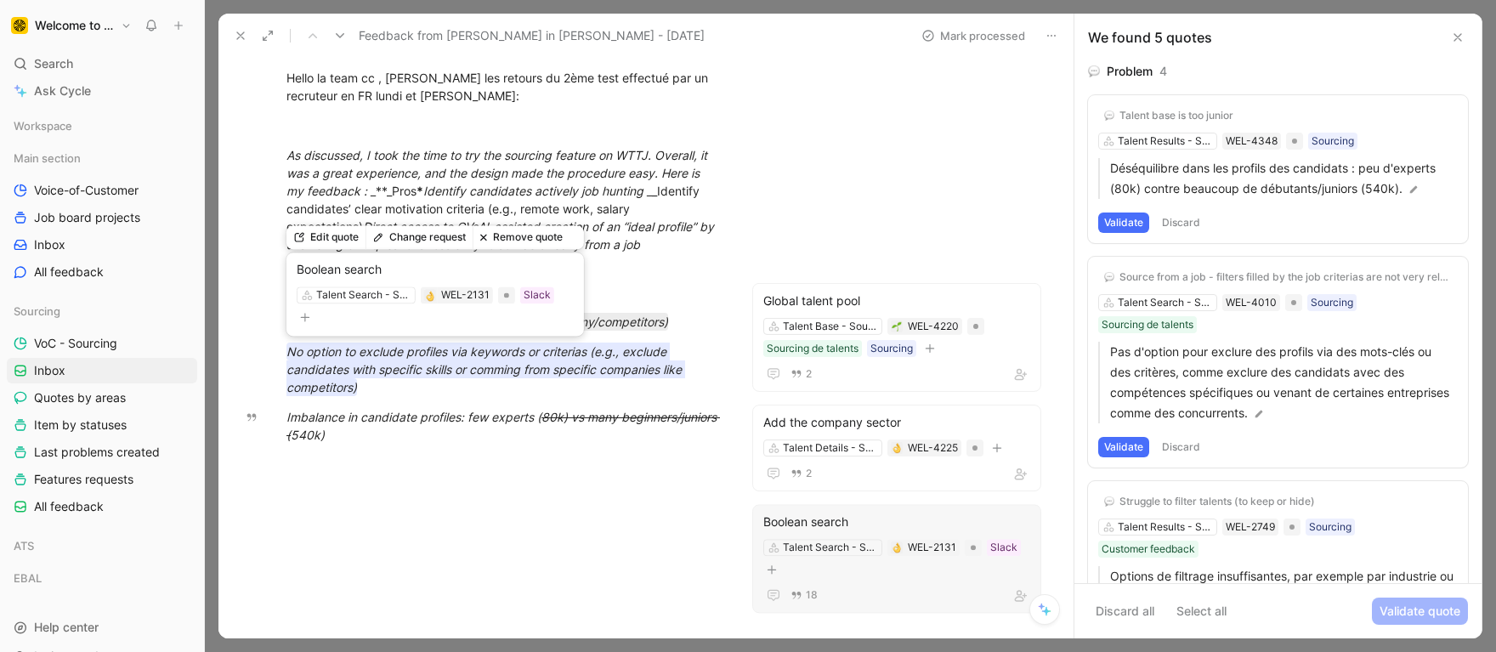
click at [376, 350] on em "No option to exclude profiles via keywords or criterias (e.g., exclude candidat…" at bounding box center [485, 369] width 399 height 50
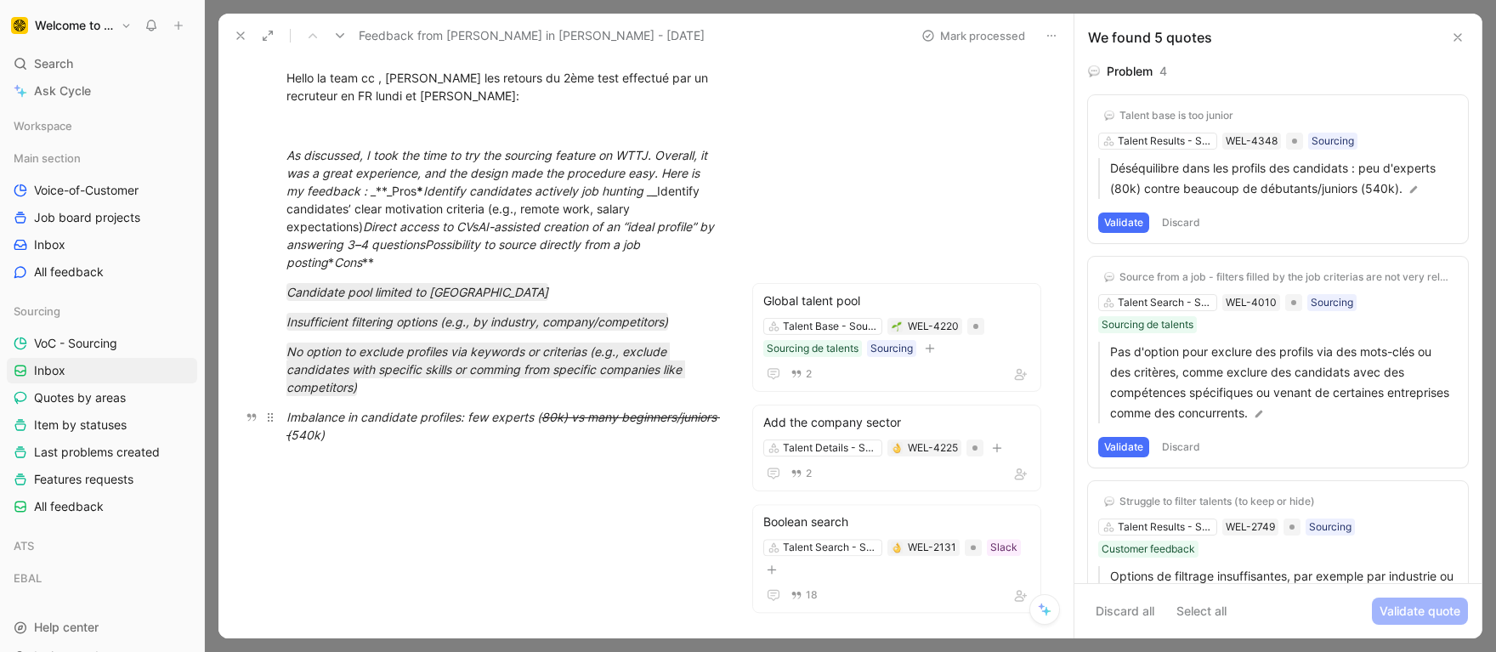
click at [379, 424] on div "Imbalance in candidate profiles: few experts ( 80k) vs many beginners/juniors (…" at bounding box center [502, 426] width 433 height 36
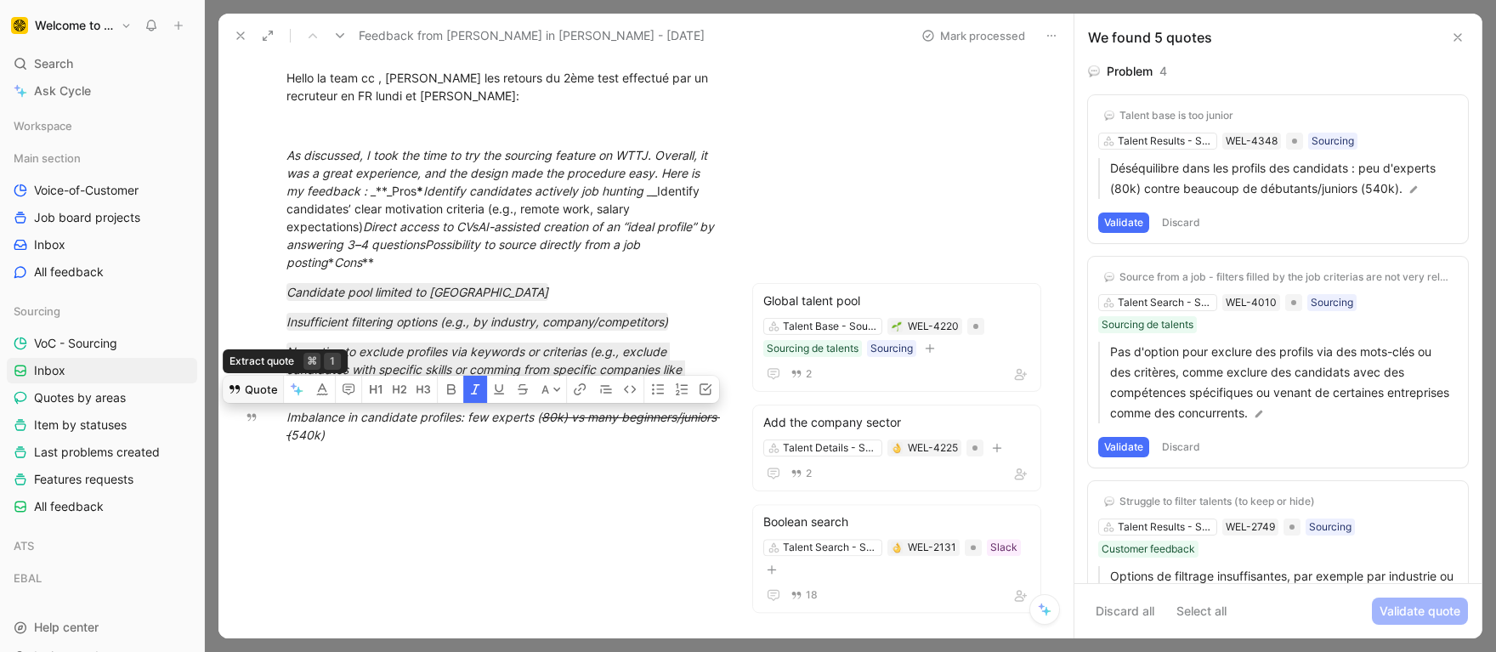
click at [255, 388] on button "Quote" at bounding box center [253, 389] width 60 height 27
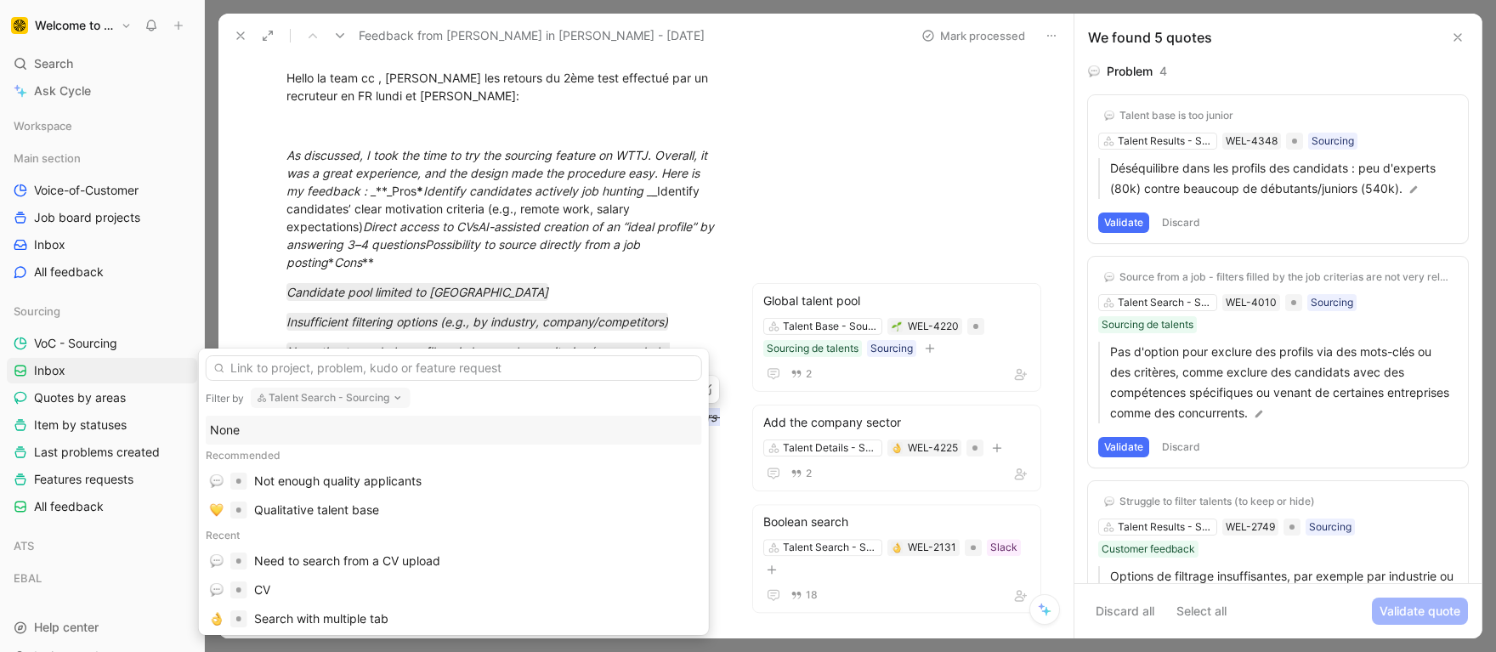
click at [353, 395] on button "Talent Search - Sourcing" at bounding box center [331, 397] width 160 height 20
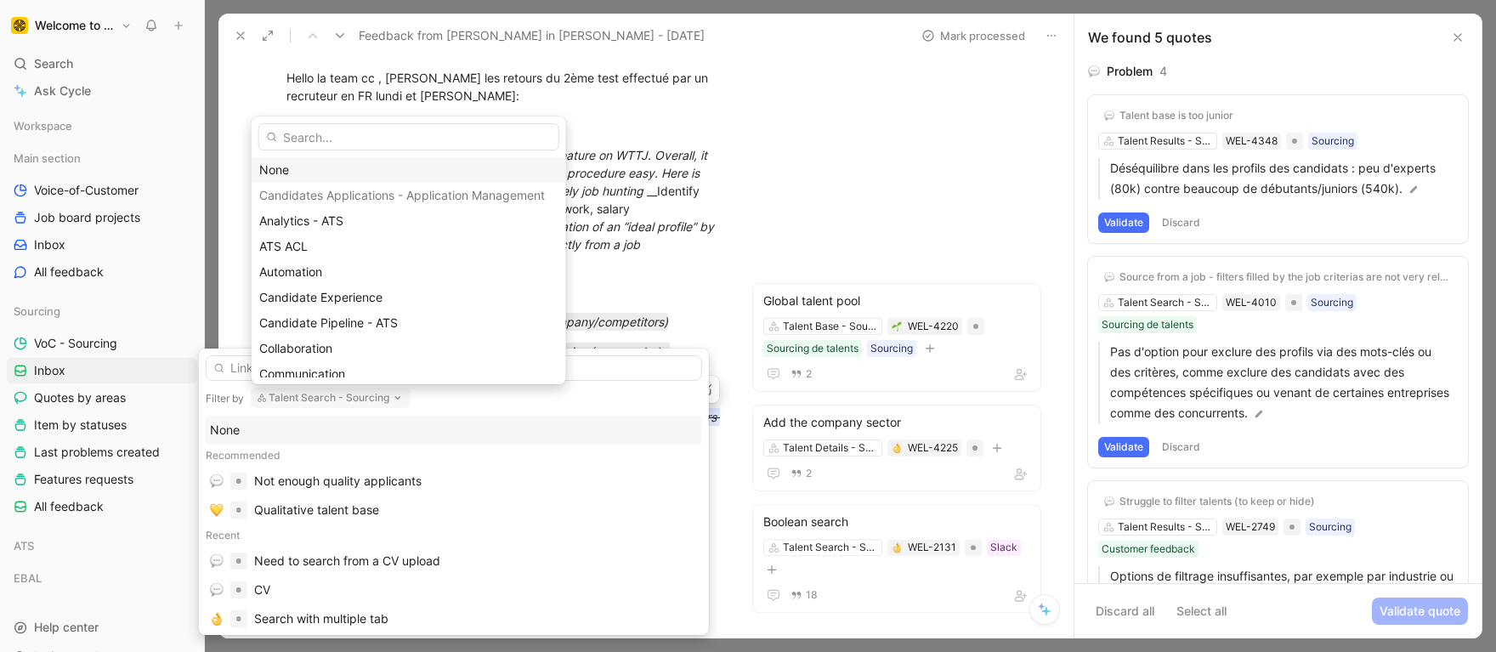
click at [314, 166] on div "None" at bounding box center [408, 170] width 299 height 20
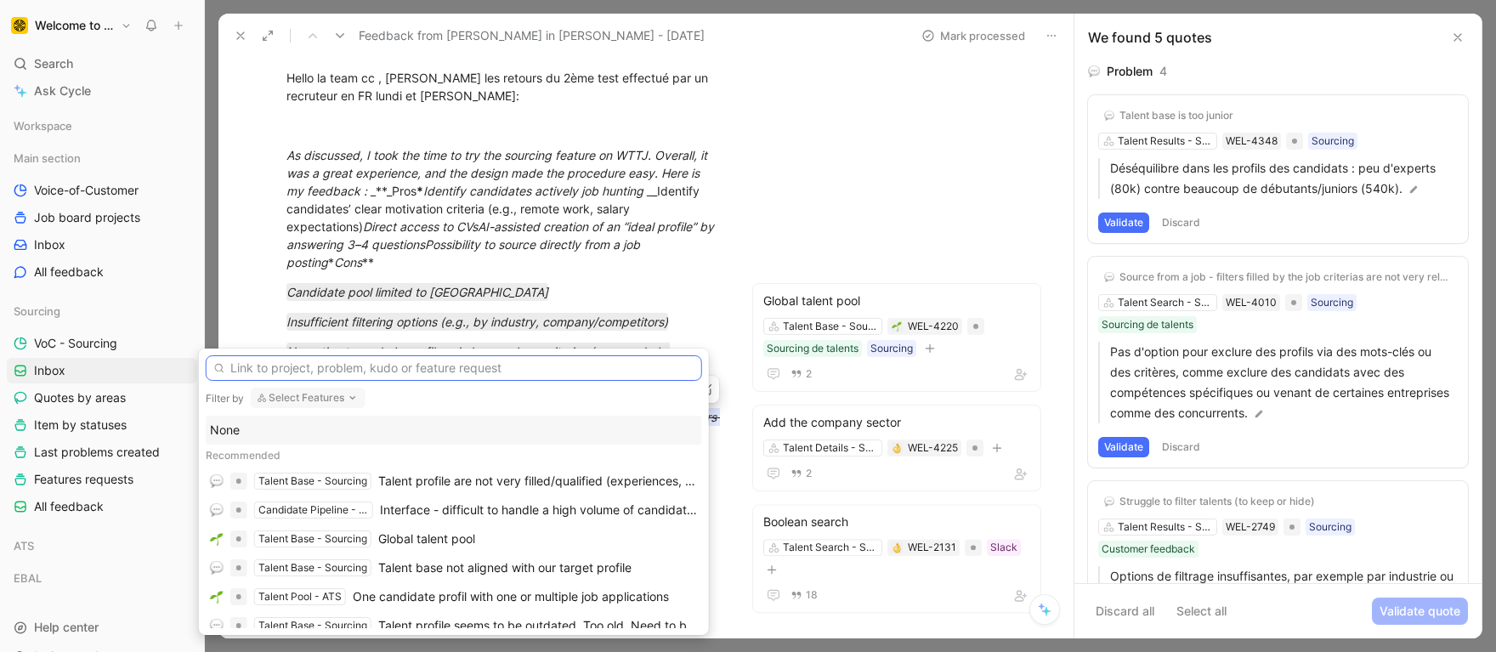
click at [314, 361] on input "text" at bounding box center [454, 367] width 496 height 25
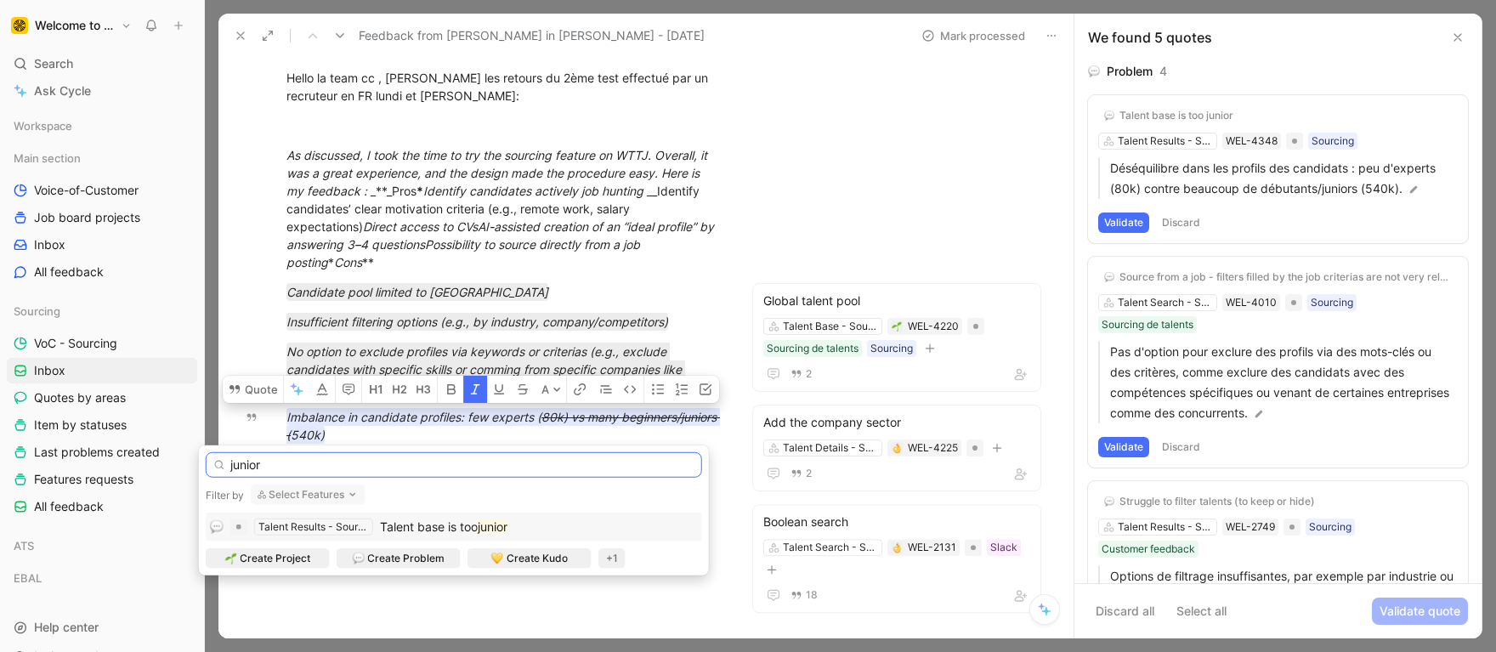
type input "junior"
click at [407, 527] on span "Talent base is too" at bounding box center [429, 526] width 98 height 14
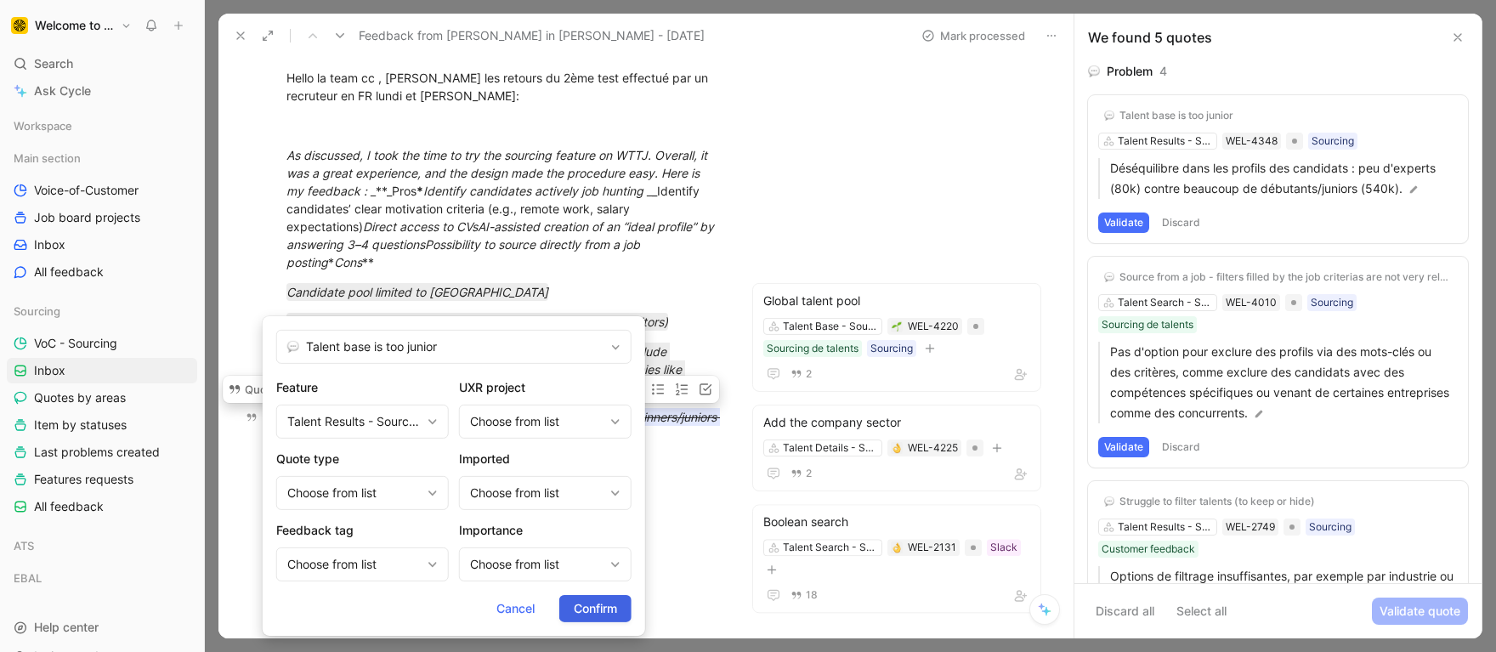
click at [597, 618] on span "Confirm" at bounding box center [595, 608] width 43 height 20
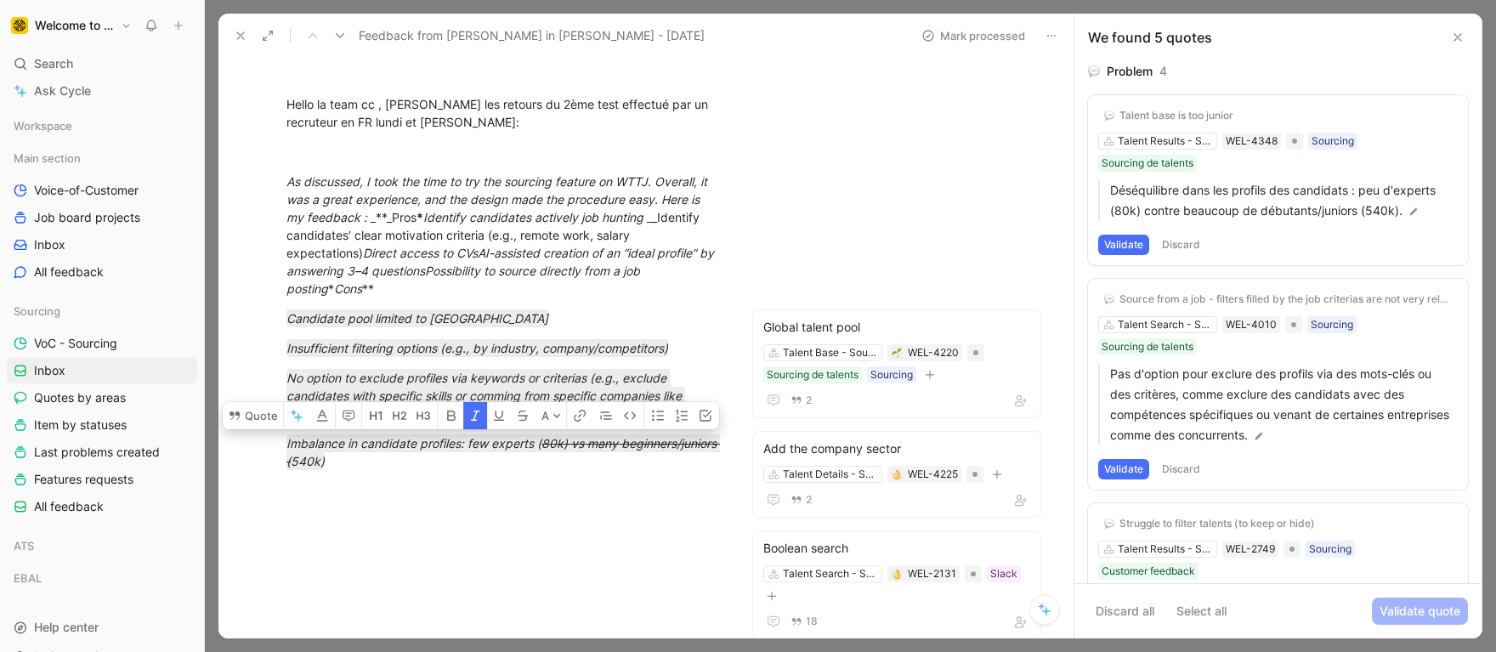
scroll to position [0, 0]
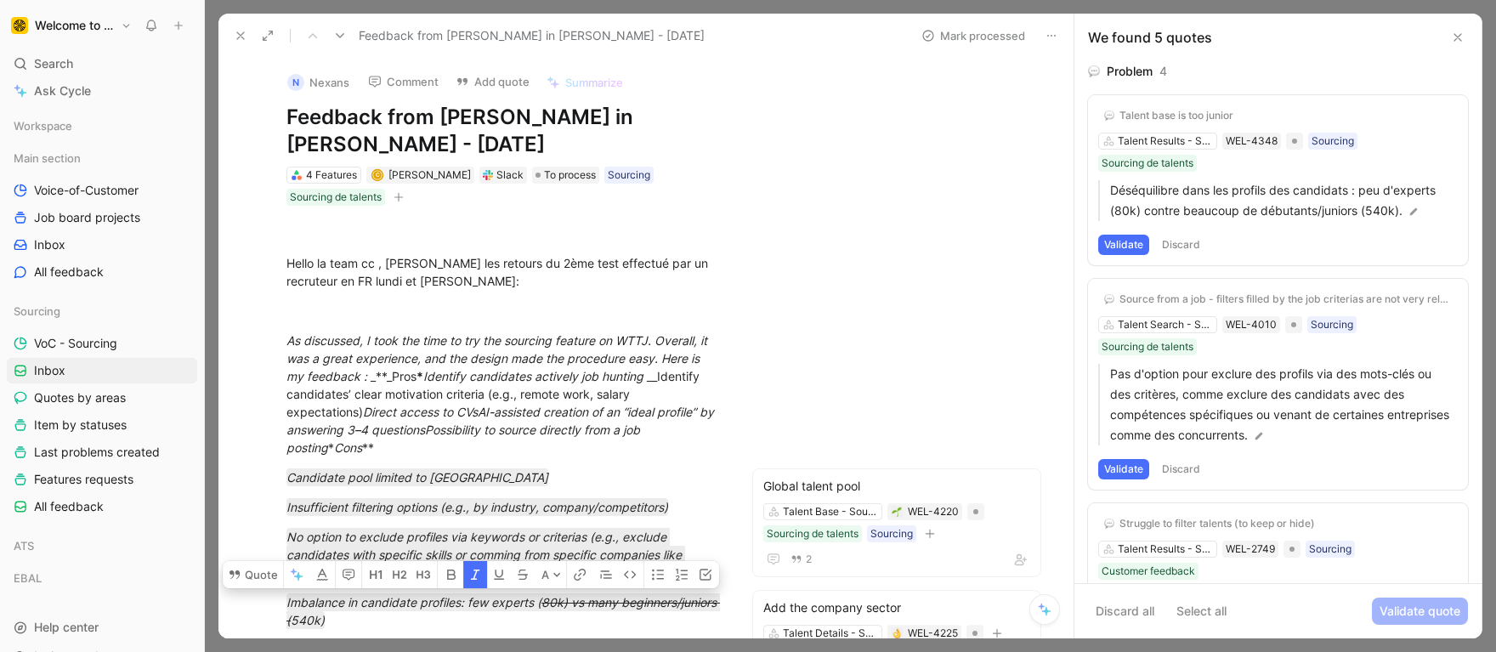
click at [962, 31] on button "Mark processed" at bounding box center [972, 36] width 119 height 24
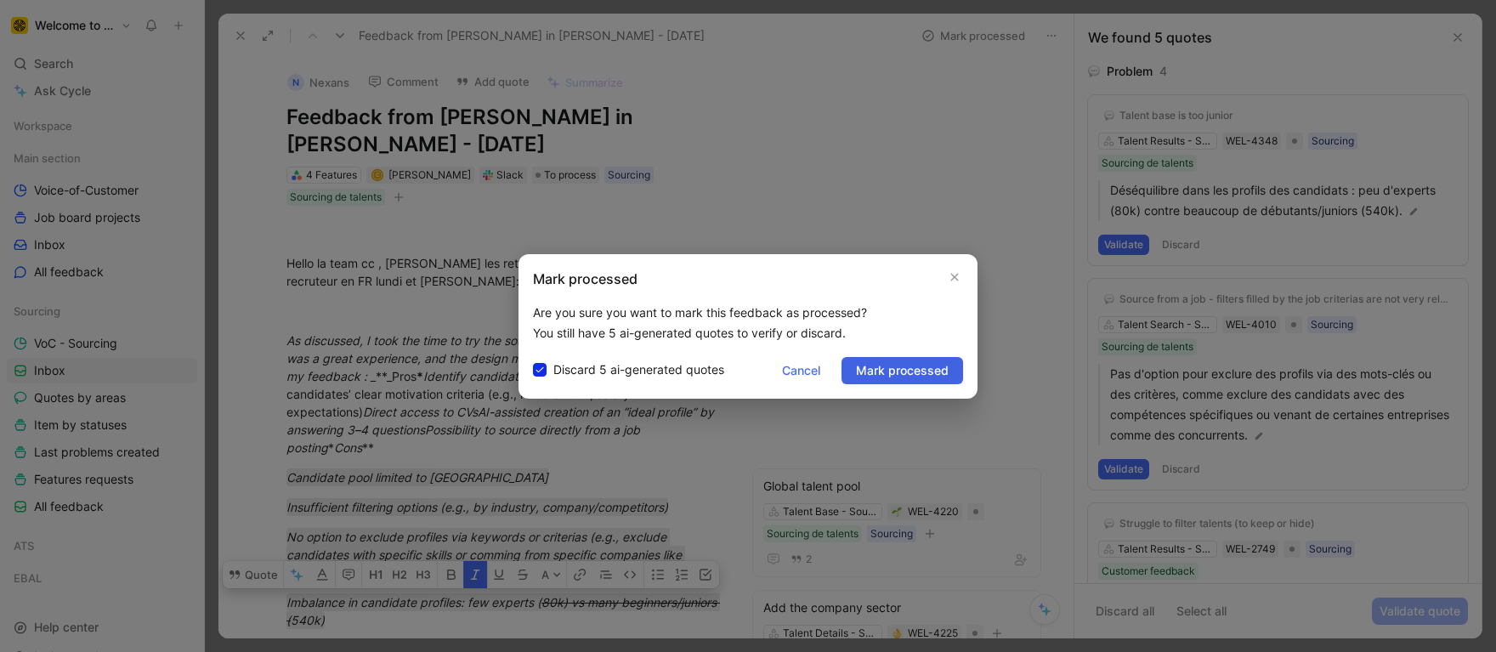
click at [886, 374] on span "Mark processed" at bounding box center [902, 370] width 93 height 20
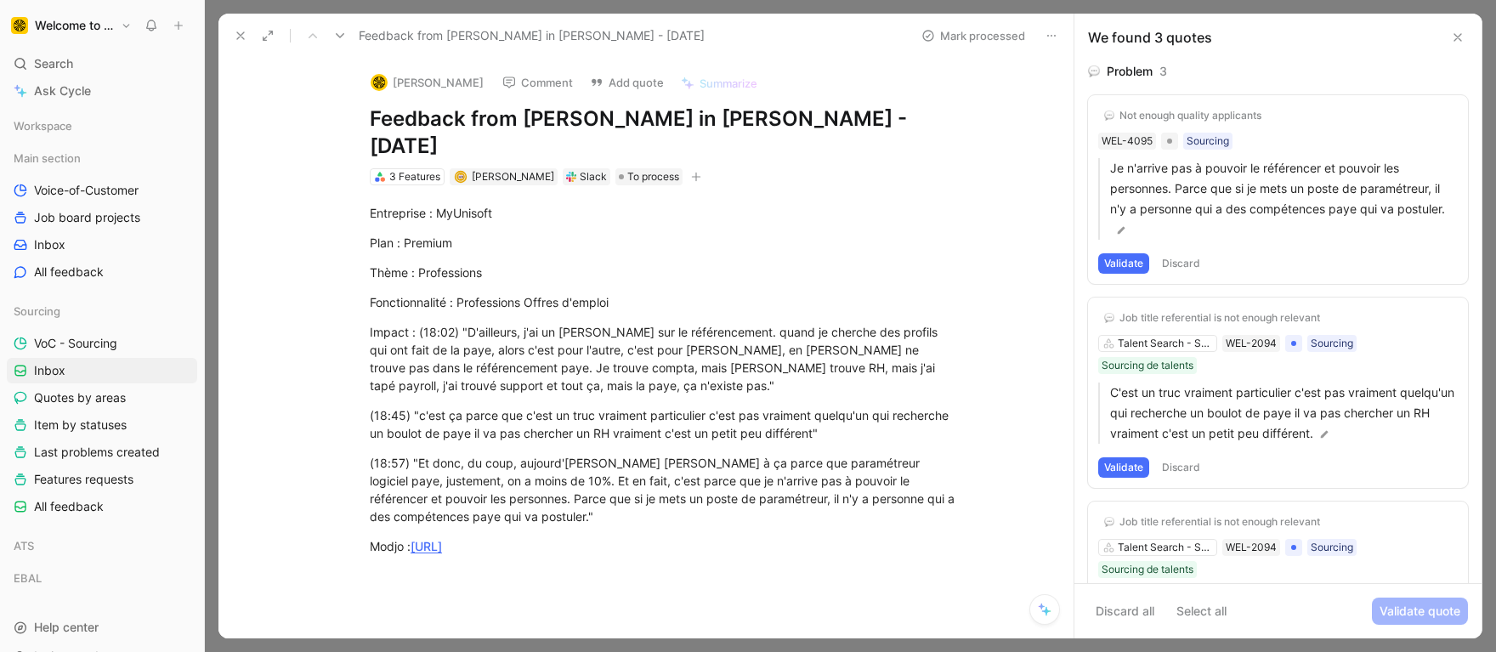
click at [1458, 41] on icon at bounding box center [1458, 38] width 14 height 14
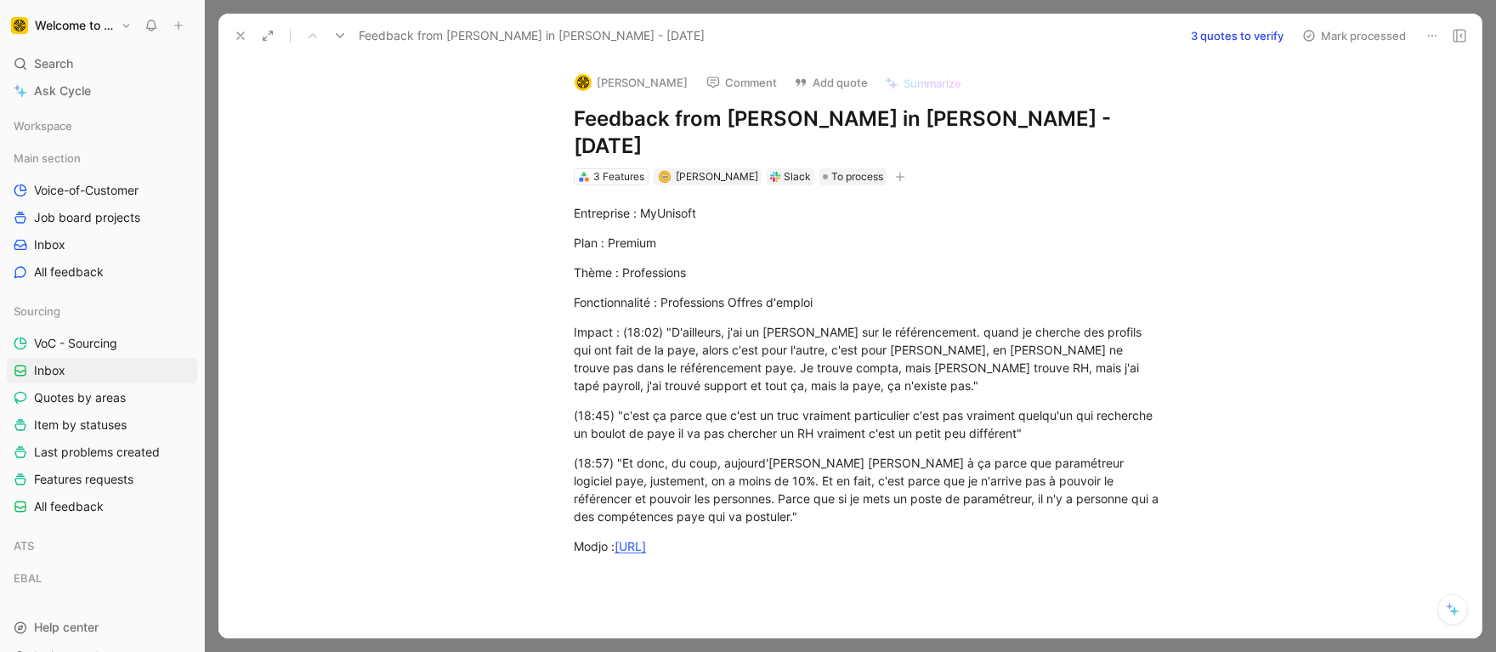
click at [240, 37] on icon at bounding box center [241, 36] width 14 height 14
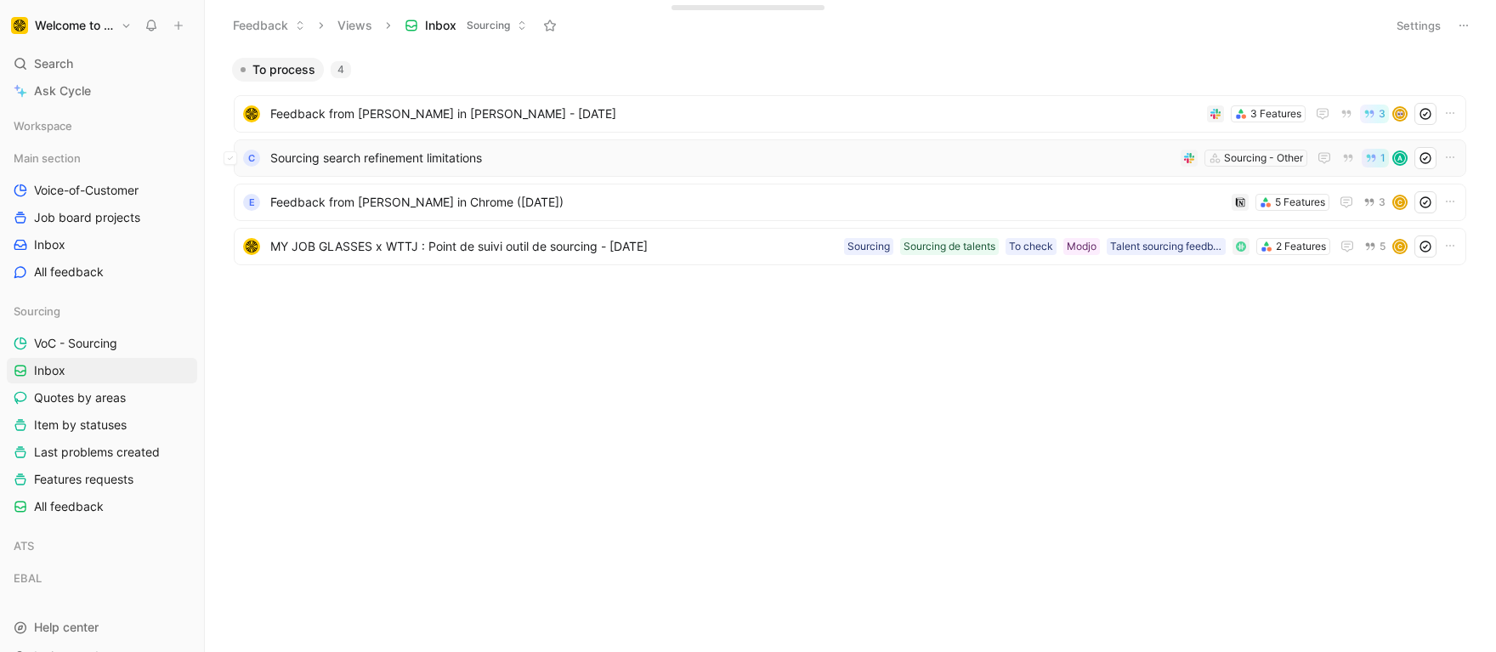
click at [378, 153] on span "Sourcing search refinement limitations" at bounding box center [721, 158] width 903 height 20
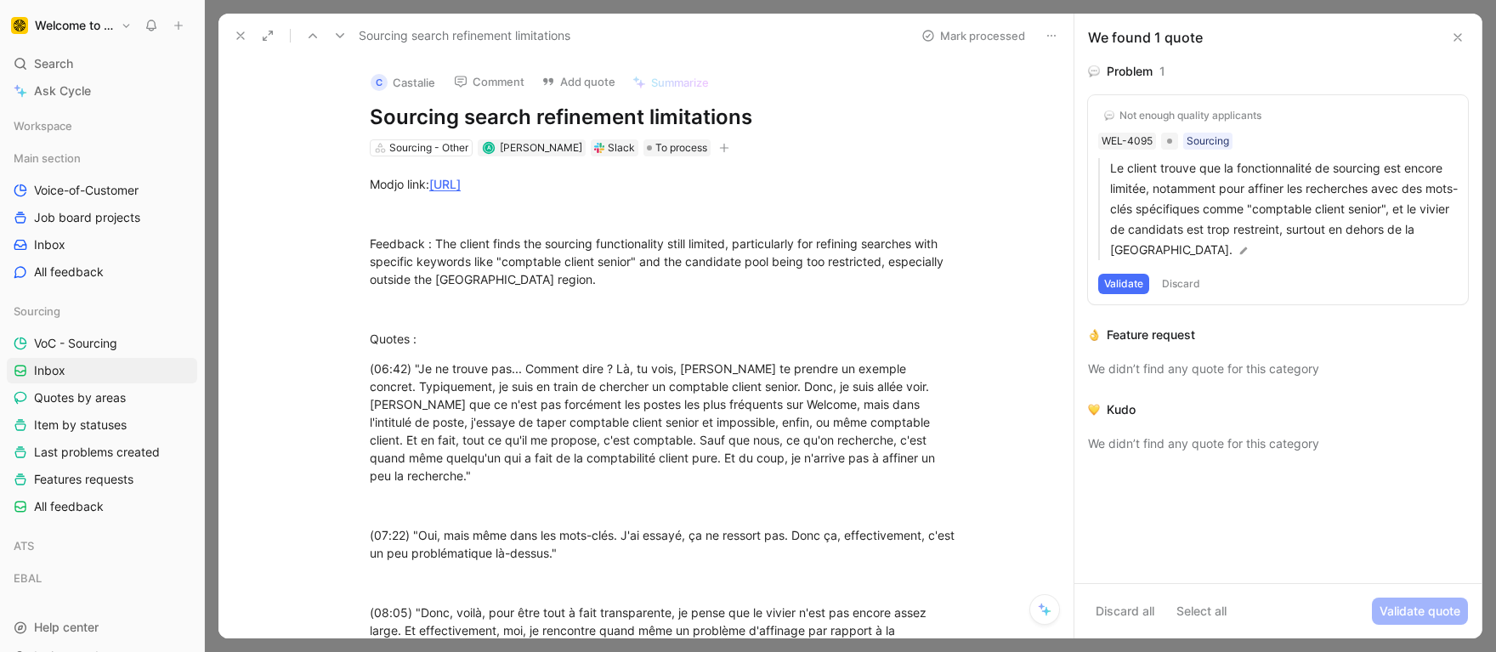
drag, startPoint x: 529, startPoint y: 122, endPoint x: 751, endPoint y: 133, distance: 222.1
click at [725, 129] on h1 "Sourcing search refinement limitations" at bounding box center [664, 117] width 588 height 27
click at [751, 133] on div "C Castalie Comment Add quote Summarize Sourcing search refinement limitations S…" at bounding box center [663, 108] width 653 height 100
